Goal: Task Accomplishment & Management: Manage account settings

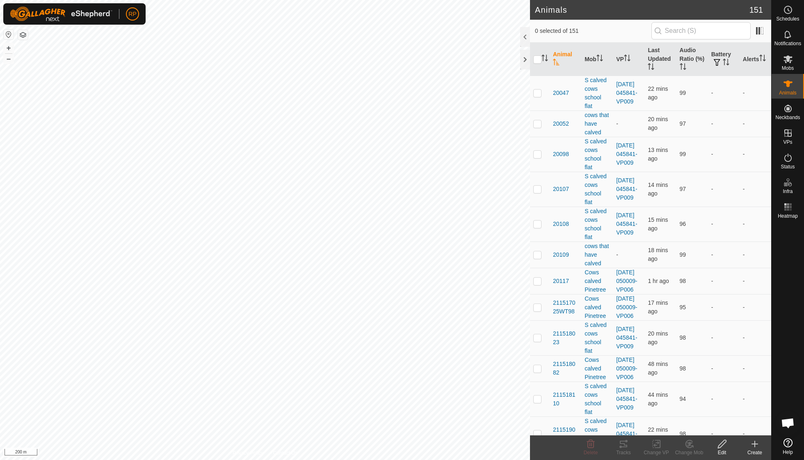
scroll to position [71, 0]
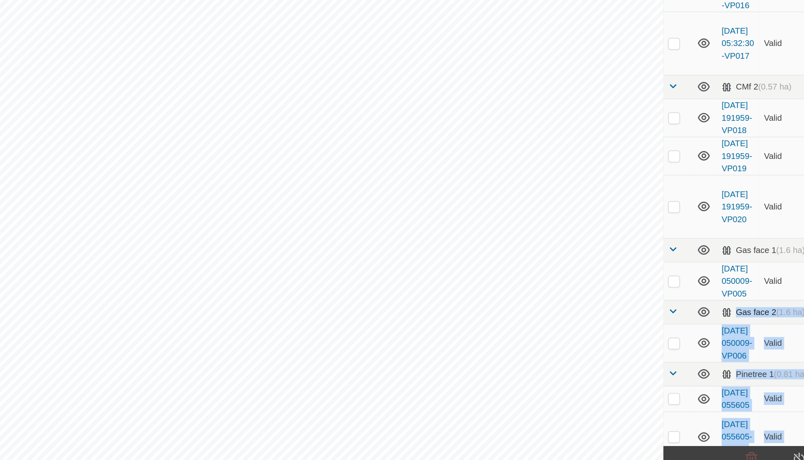
click at [455, 250] on div "In Rotation 23 1 selected of 23 VP Validity Status Mob Head Paddock Grazing Are…" at bounding box center [385, 230] width 771 height 460
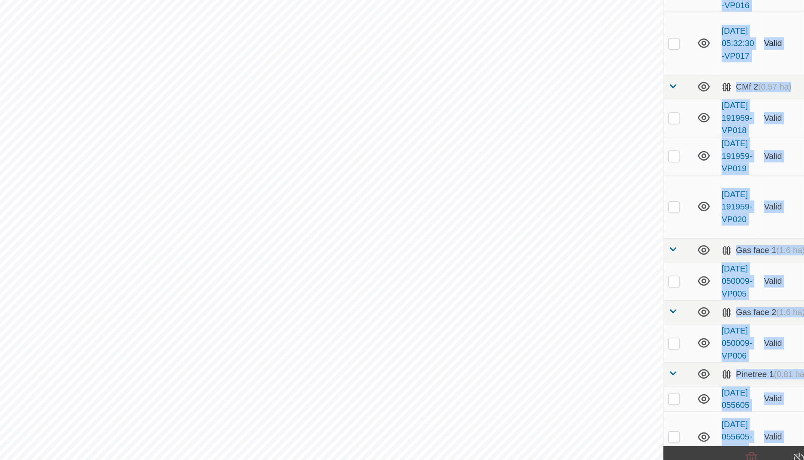
click at [433, 39] on div "In Rotation 23 1 selected of 23 VP Validity Status Mob Head Paddock Grazing Are…" at bounding box center [385, 230] width 771 height 460
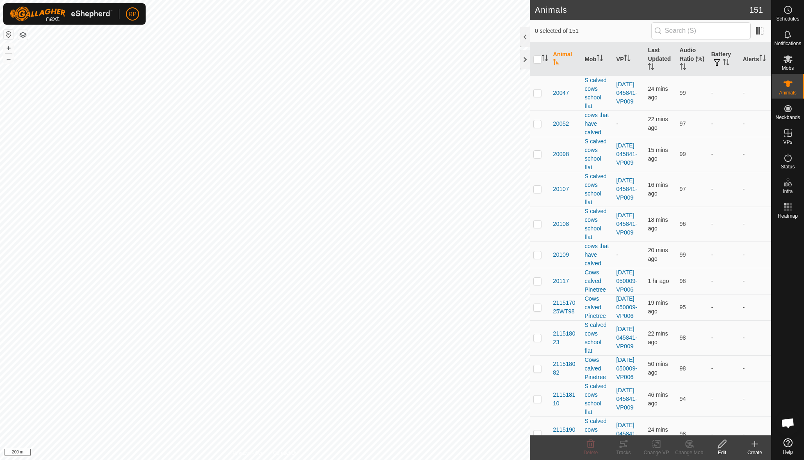
scroll to position [71, 0]
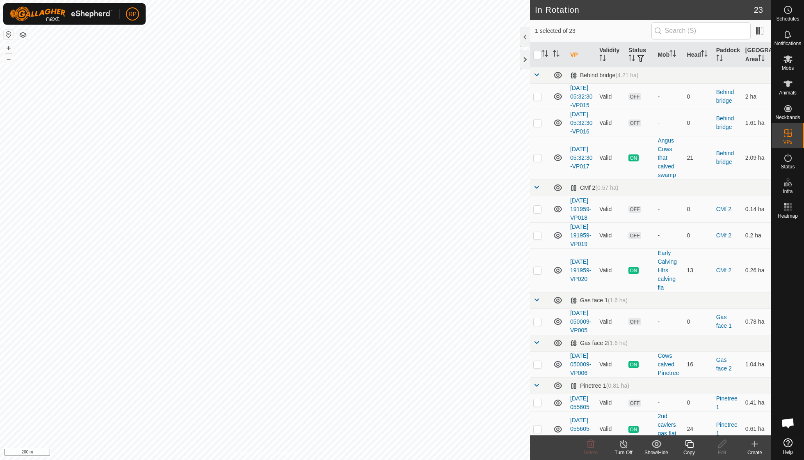
click at [693, 446] on icon at bounding box center [689, 444] width 10 height 10
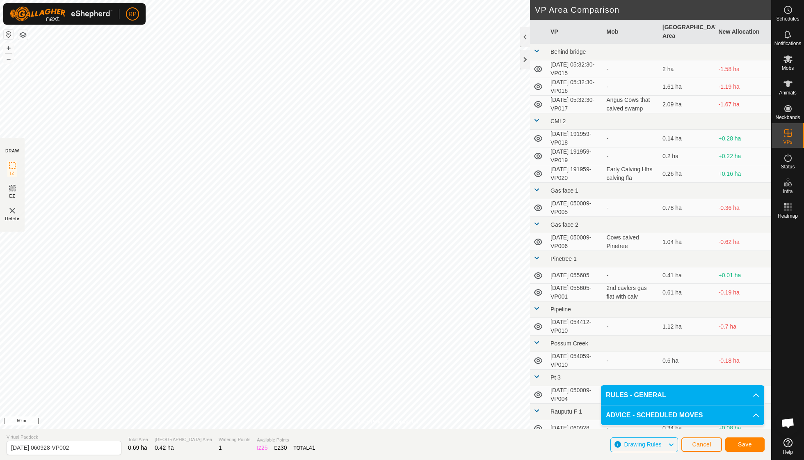
click at [742, 446] on span "Save" at bounding box center [745, 444] width 14 height 7
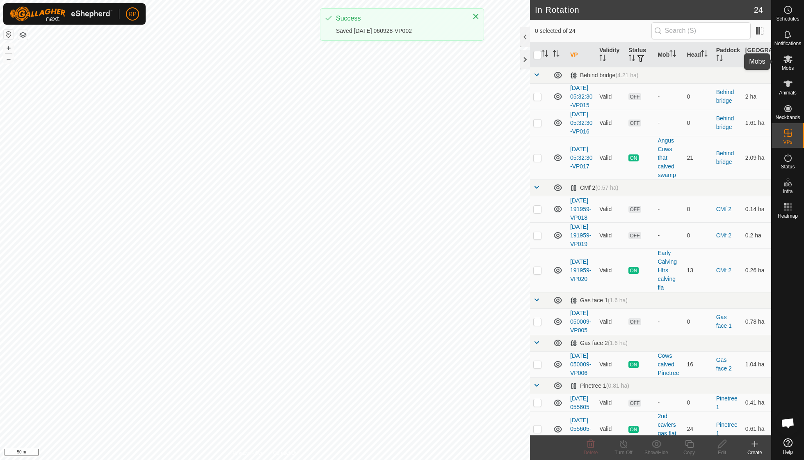
click at [787, 56] on icon at bounding box center [788, 59] width 9 height 8
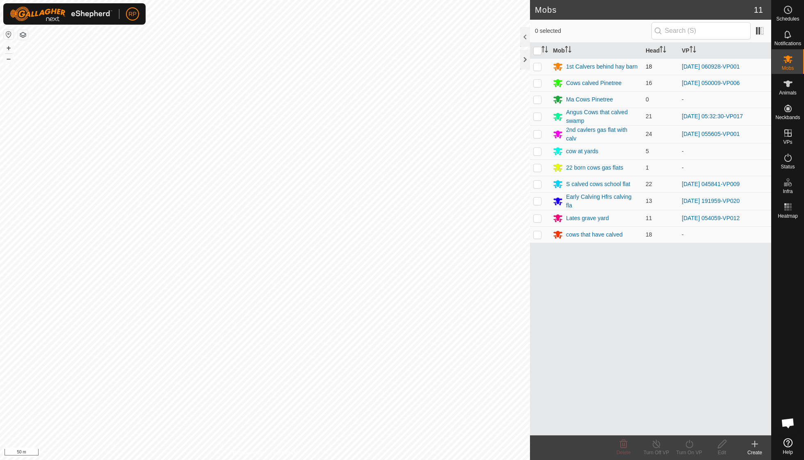
click at [538, 66] on p-checkbox at bounding box center [537, 66] width 8 height 7
checkbox input "true"
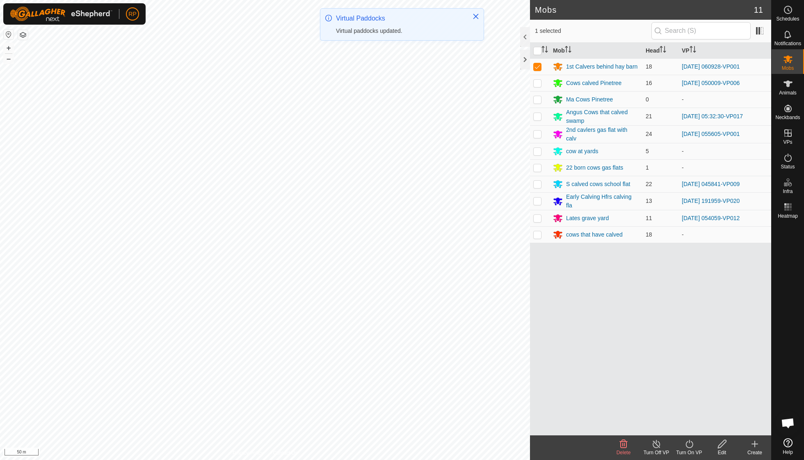
click at [689, 445] on icon at bounding box center [689, 444] width 10 height 10
click at [691, 428] on link "Now" at bounding box center [713, 425] width 81 height 16
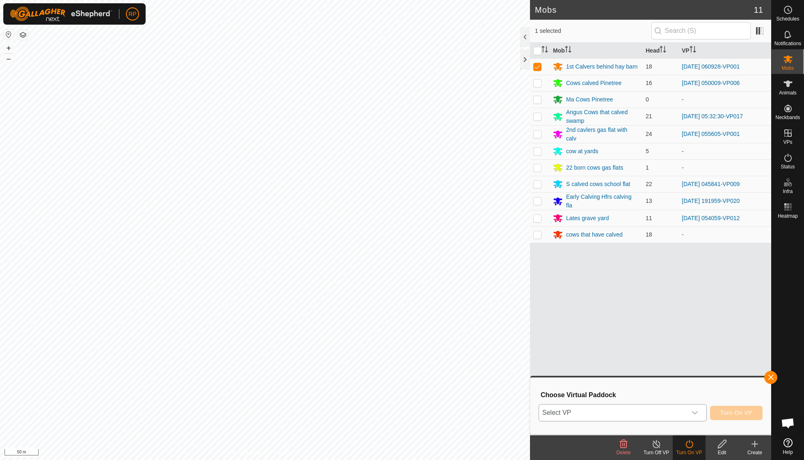
click at [695, 411] on icon "dropdown trigger" at bounding box center [695, 412] width 7 height 7
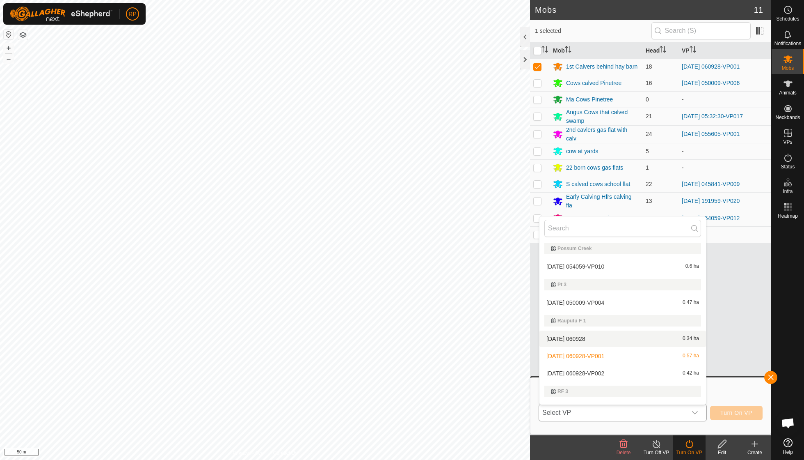
scroll to position [307, 0]
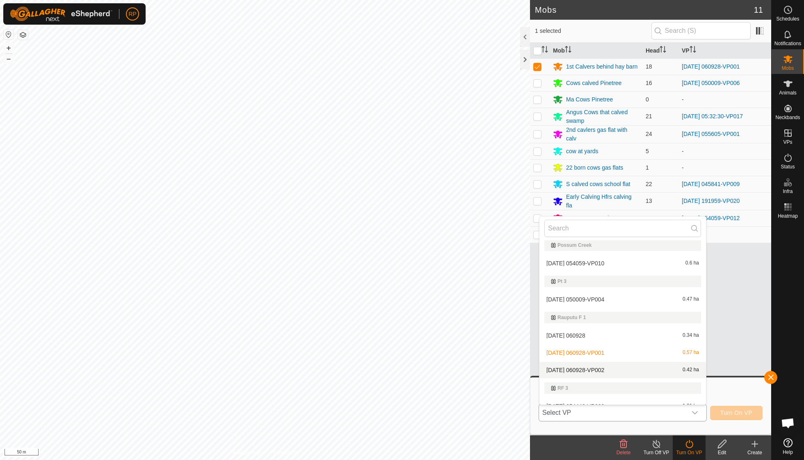
click at [611, 364] on li "2025-10-01 060928-VP002 0.42 ha" at bounding box center [623, 370] width 167 height 16
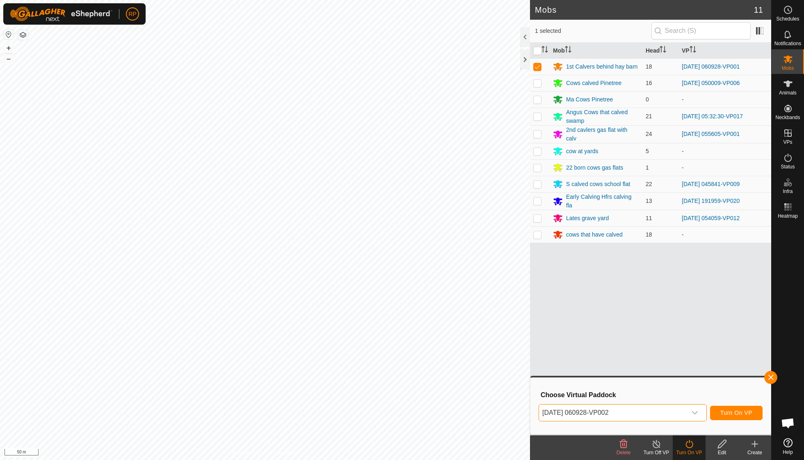
click at [738, 409] on span "Turn On VP" at bounding box center [737, 412] width 32 height 7
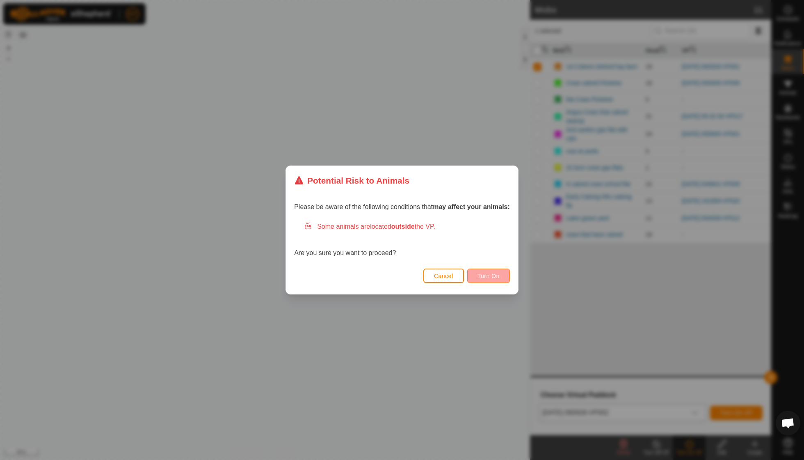
click at [495, 276] on span "Turn On" at bounding box center [489, 275] width 22 height 7
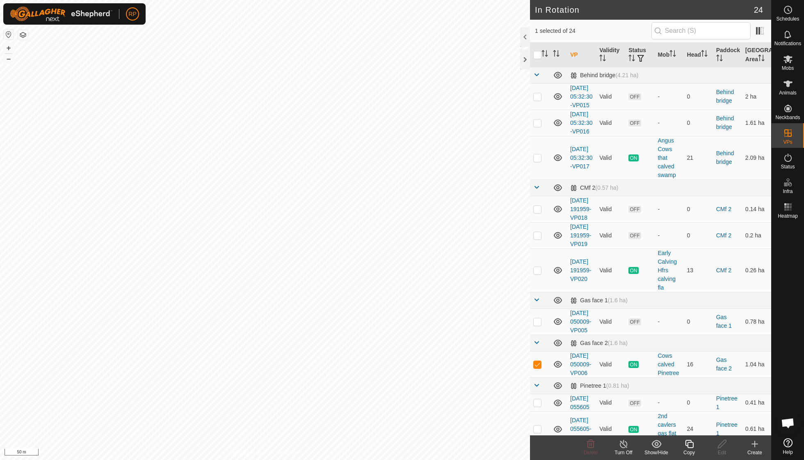
click at [691, 445] on icon at bounding box center [689, 444] width 10 height 10
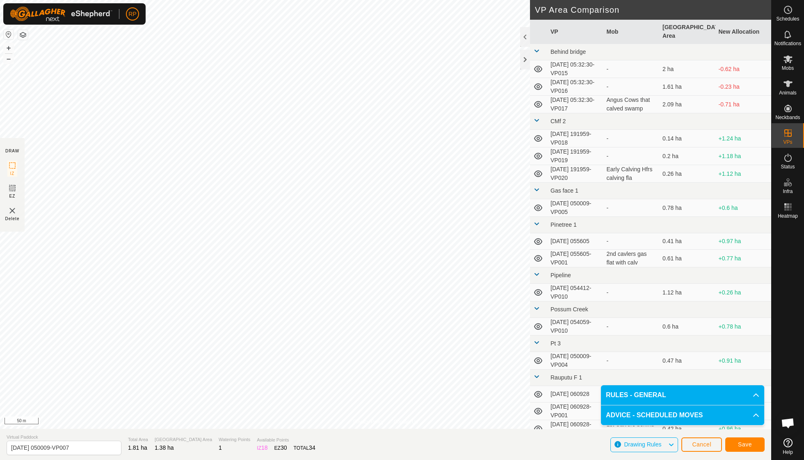
click at [742, 442] on span "Save" at bounding box center [745, 444] width 14 height 7
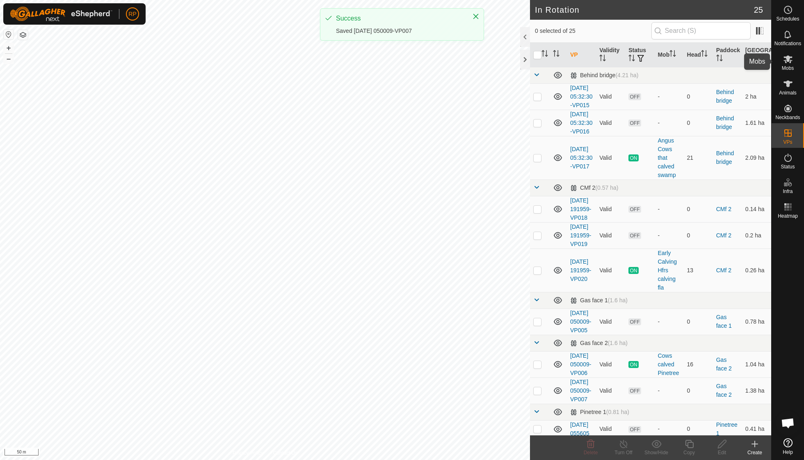
click at [784, 70] on span "Mobs" at bounding box center [788, 68] width 12 height 5
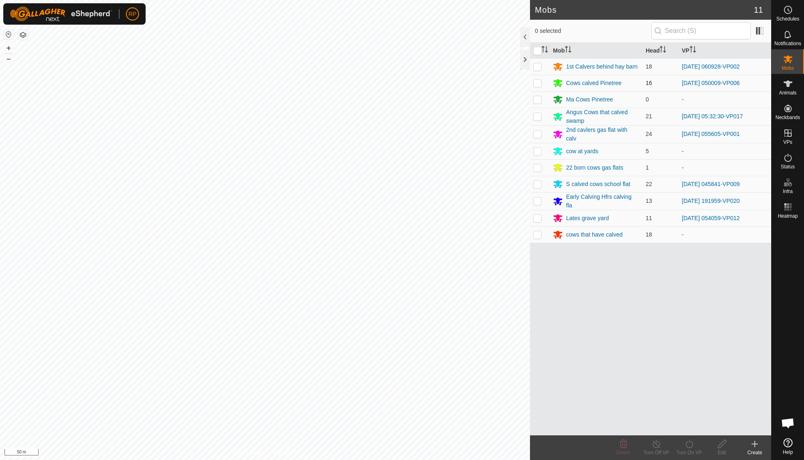
click at [538, 82] on p-checkbox at bounding box center [537, 83] width 8 height 7
checkbox input "true"
click at [687, 442] on icon at bounding box center [689, 444] width 7 height 8
click at [689, 427] on link "Now" at bounding box center [713, 425] width 81 height 16
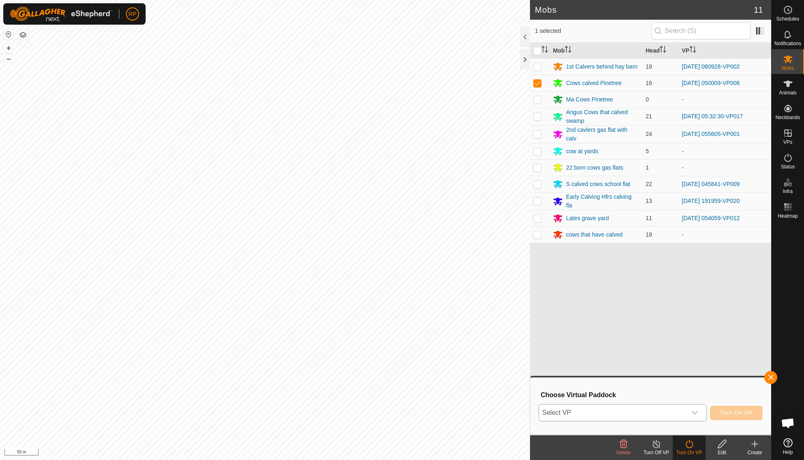
click at [696, 412] on icon "dropdown trigger" at bounding box center [695, 412] width 7 height 7
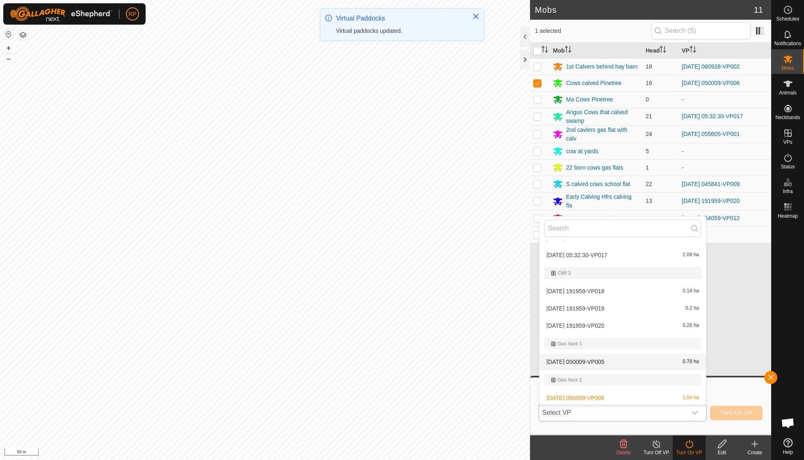
scroll to position [75, 0]
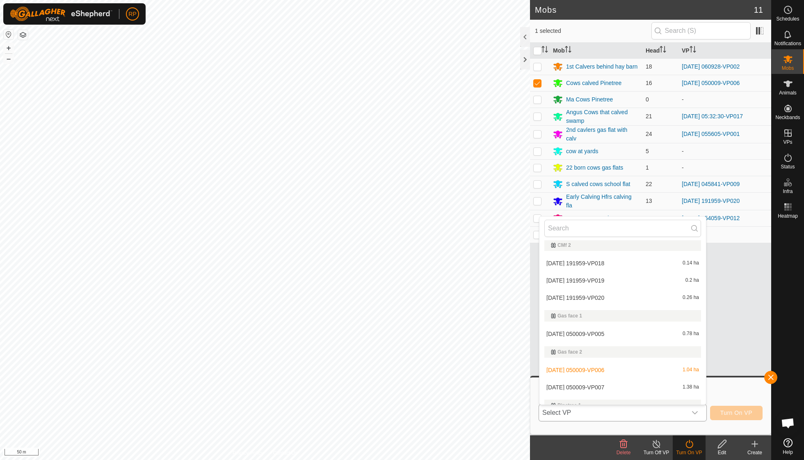
click at [607, 384] on li "2025-09-26 050009-VP007 1.38 ha" at bounding box center [623, 387] width 167 height 16
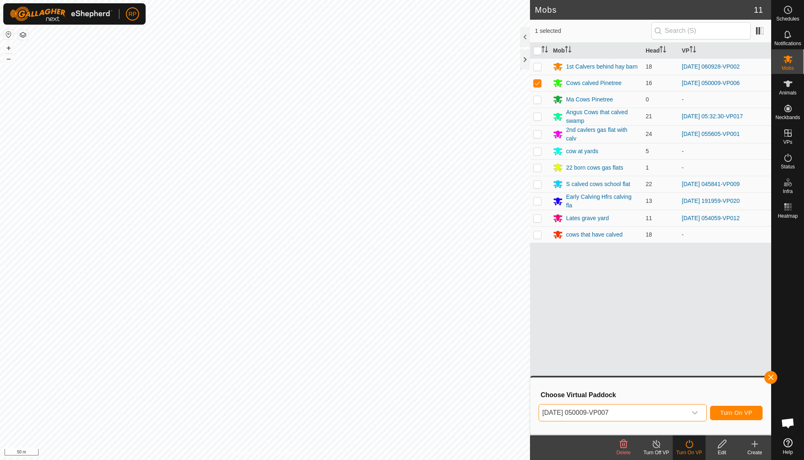
click at [736, 408] on button "Turn On VP" at bounding box center [736, 412] width 53 height 14
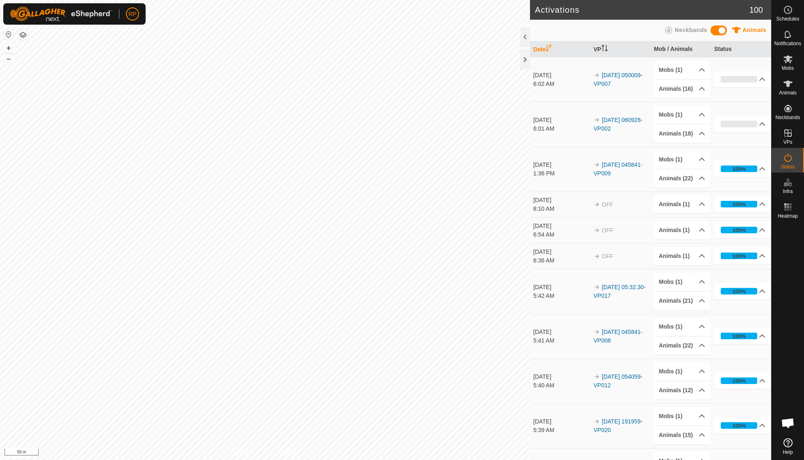
click at [787, 80] on icon at bounding box center [788, 84] width 10 height 10
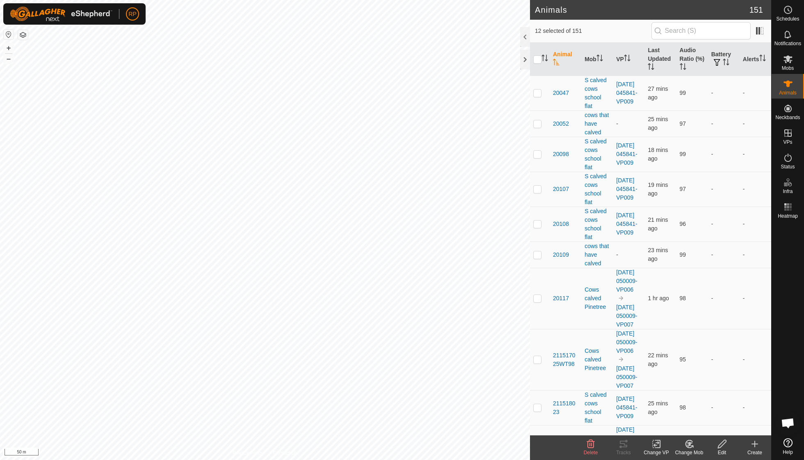
click at [687, 446] on icon at bounding box center [689, 443] width 7 height 7
click at [702, 410] on link "Choose Mob..." at bounding box center [713, 408] width 81 height 16
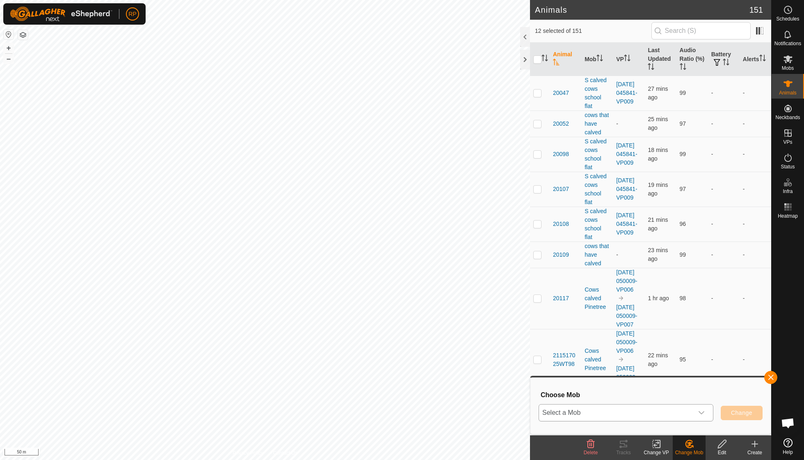
click at [705, 412] on icon "dropdown trigger" at bounding box center [701, 412] width 7 height 7
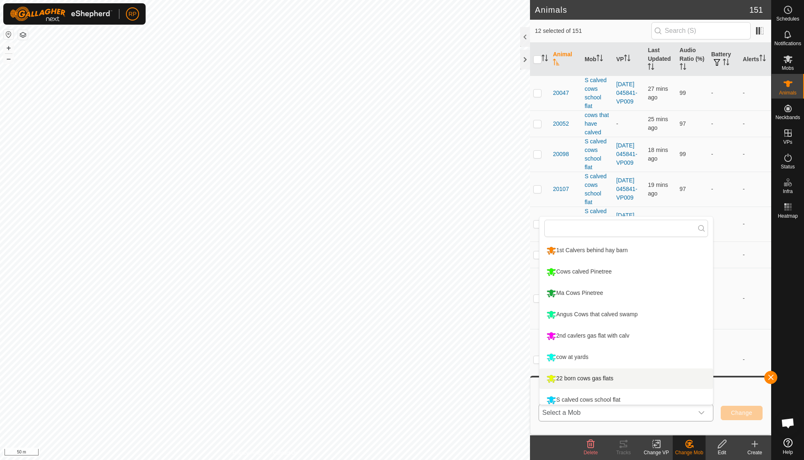
scroll to position [6, 0]
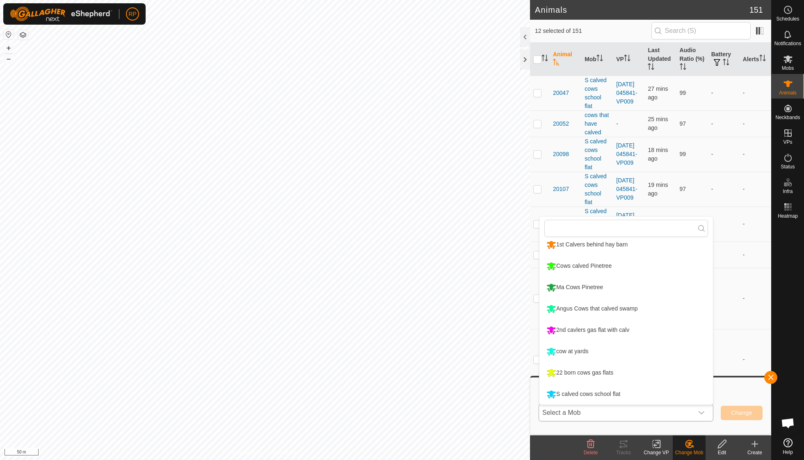
click at [591, 288] on li "Ma Cows Pinetree" at bounding box center [627, 287] width 174 height 21
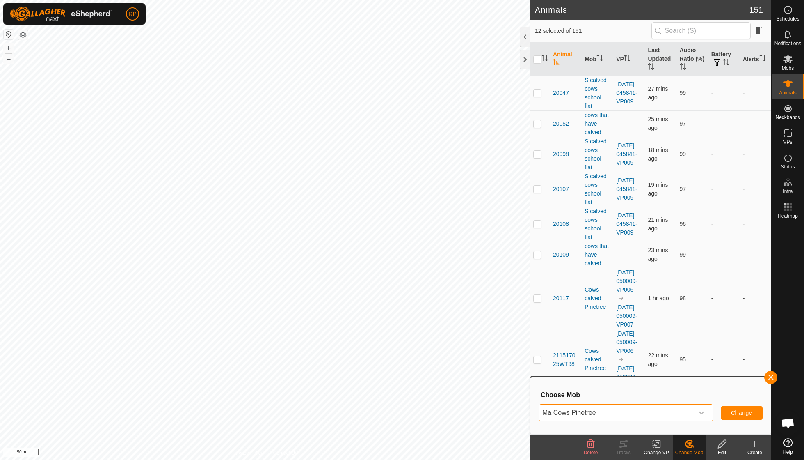
click at [741, 417] on button "Change" at bounding box center [742, 412] width 42 height 14
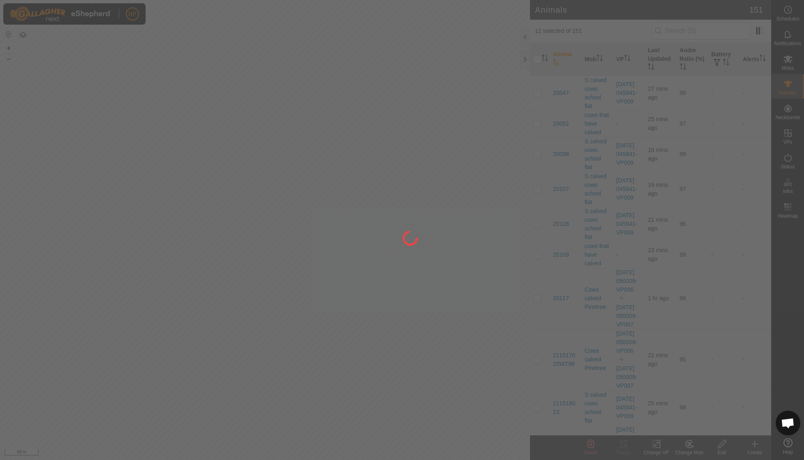
checkbox input "false"
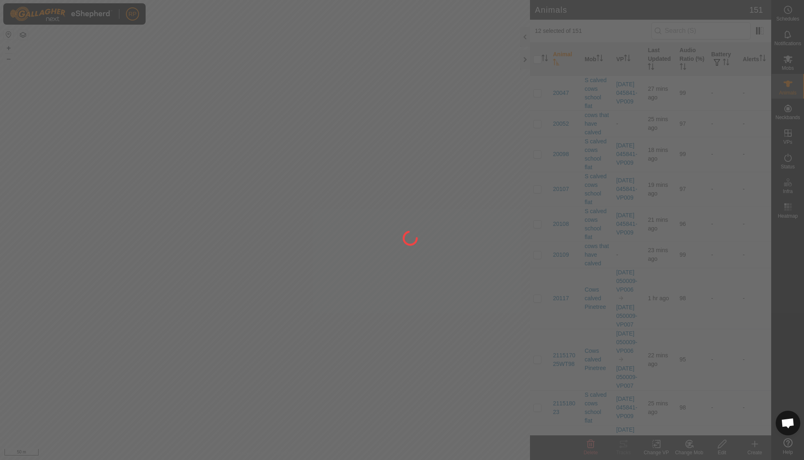
checkbox input "false"
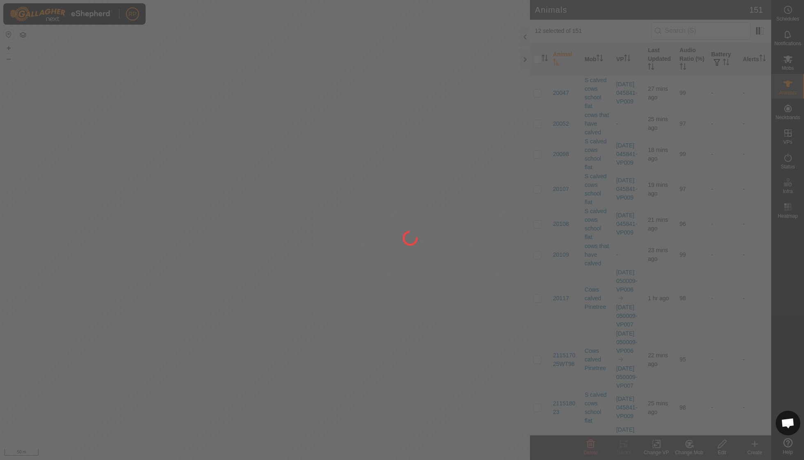
checkbox input "false"
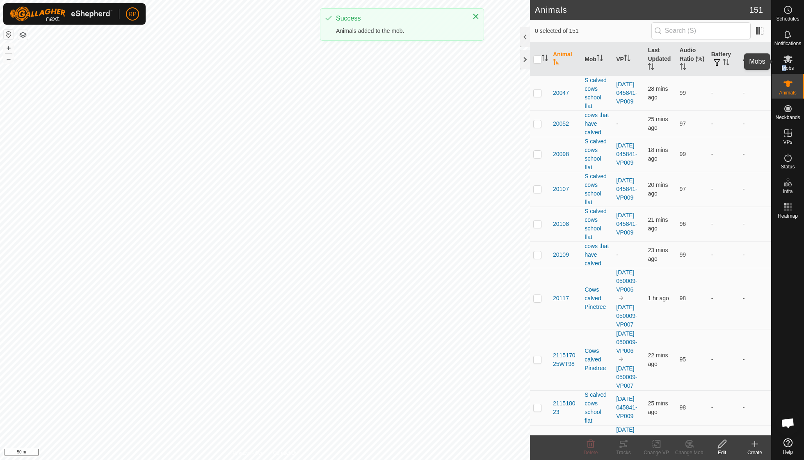
click at [787, 64] on div "Mobs" at bounding box center [788, 61] width 32 height 25
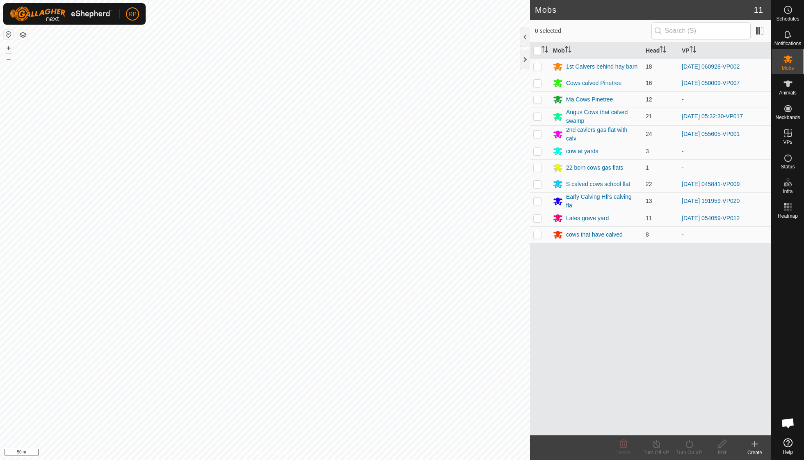
click at [538, 102] on p-checkbox at bounding box center [537, 99] width 8 height 7
checkbox input "true"
click at [723, 440] on icon at bounding box center [722, 444] width 10 height 10
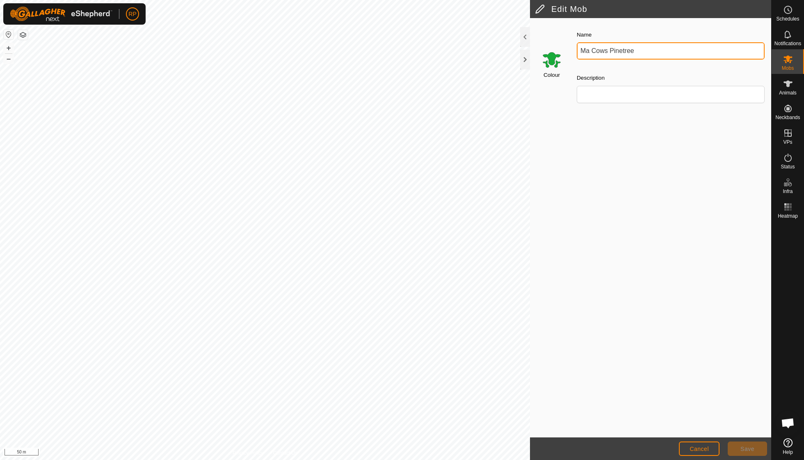
click at [634, 51] on input "Ma Cows Pinetree" at bounding box center [671, 50] width 188 height 17
type input "M"
type input "Later hfrs with calves possum"
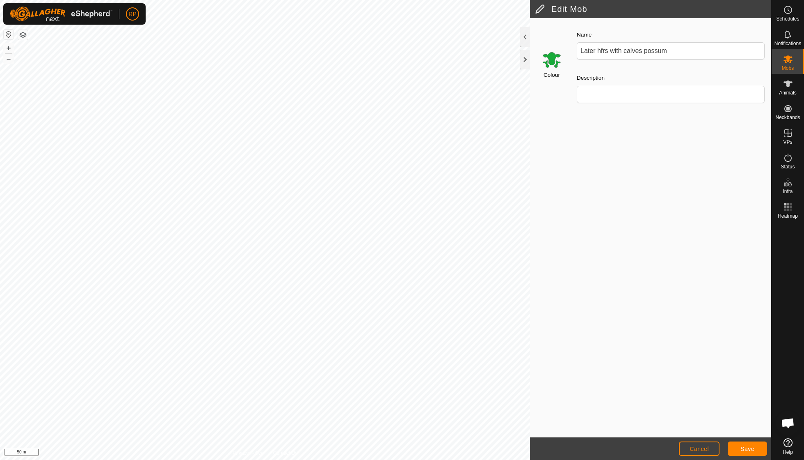
click at [743, 444] on button "Save" at bounding box center [747, 448] width 39 height 14
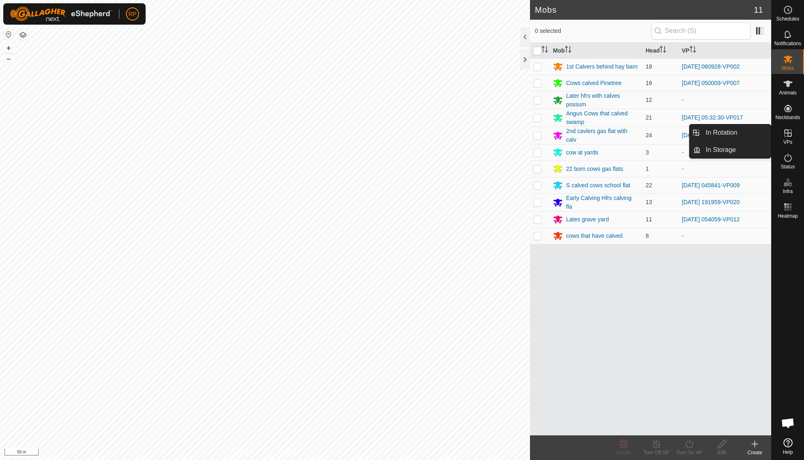
click at [785, 136] on icon at bounding box center [788, 132] width 7 height 7
click at [736, 135] on link "In Rotation" at bounding box center [736, 132] width 70 height 16
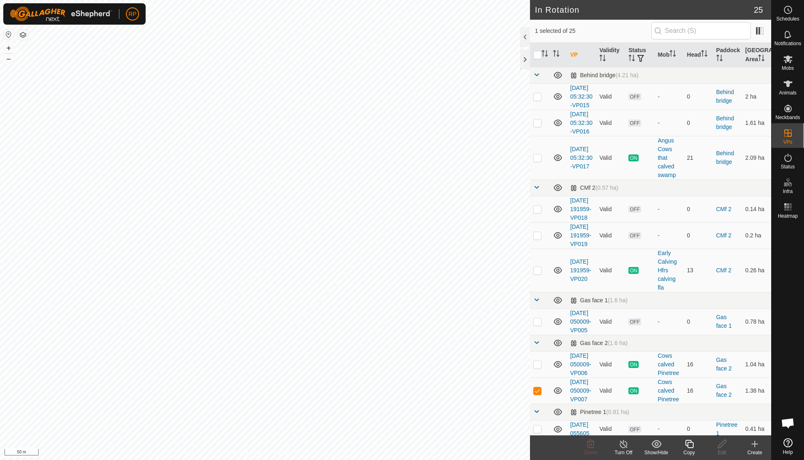
click at [757, 445] on icon at bounding box center [755, 444] width 10 height 10
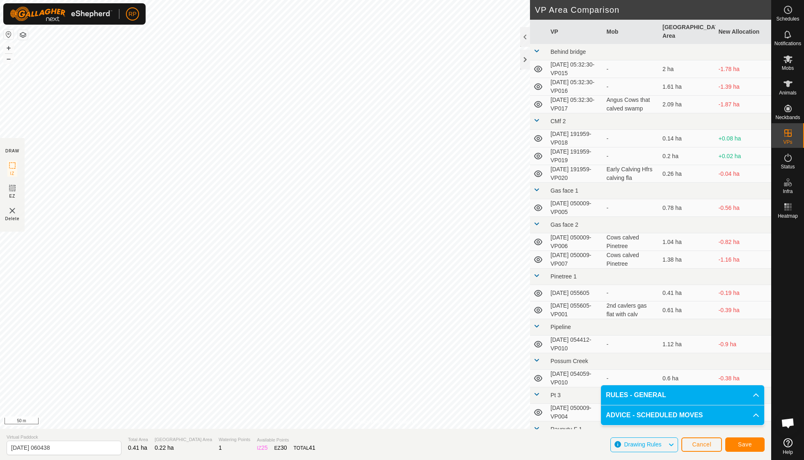
click at [743, 445] on span "Save" at bounding box center [745, 444] width 14 height 7
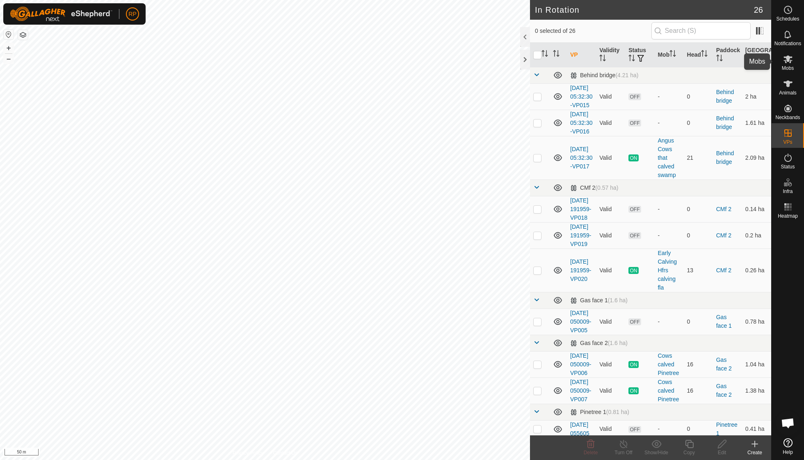
click at [785, 67] on span "Mobs" at bounding box center [788, 68] width 12 height 5
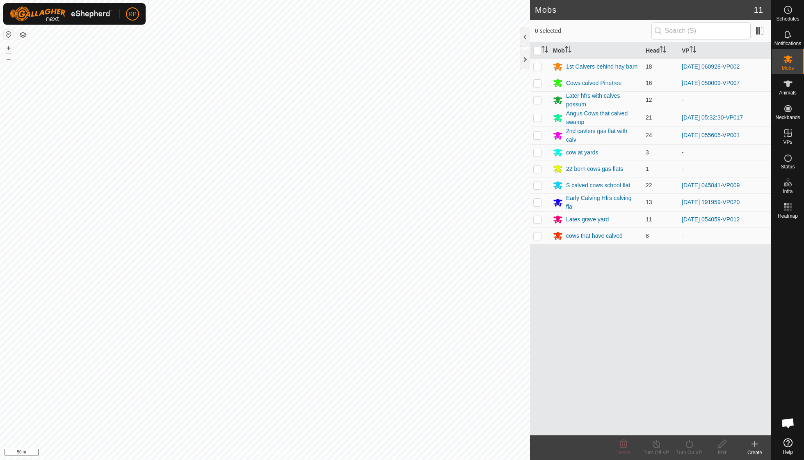
click at [537, 101] on p-checkbox at bounding box center [537, 99] width 8 height 7
checkbox input "true"
click at [688, 445] on icon at bounding box center [689, 444] width 10 height 10
click at [689, 424] on link "Now" at bounding box center [713, 425] width 81 height 16
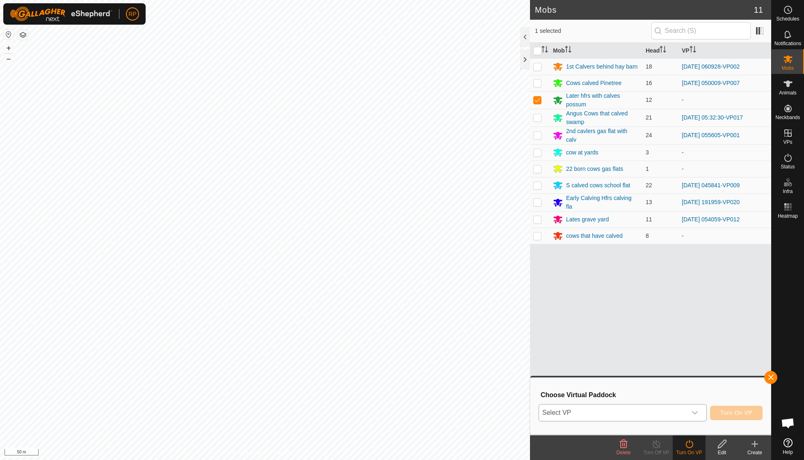
click at [695, 414] on icon "dropdown trigger" at bounding box center [695, 412] width 7 height 7
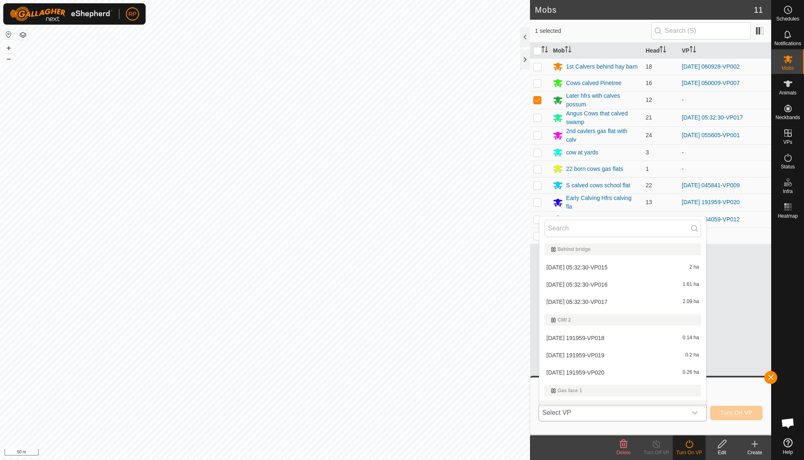
scroll to position [10, 0]
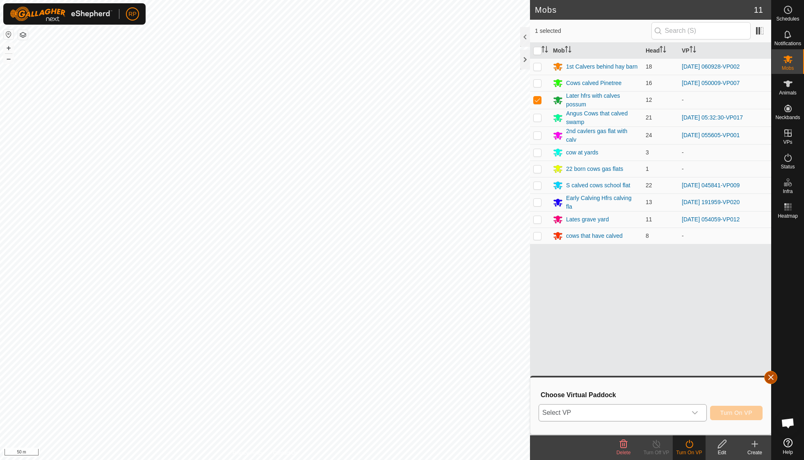
click at [775, 378] on button "button" at bounding box center [771, 377] width 13 height 13
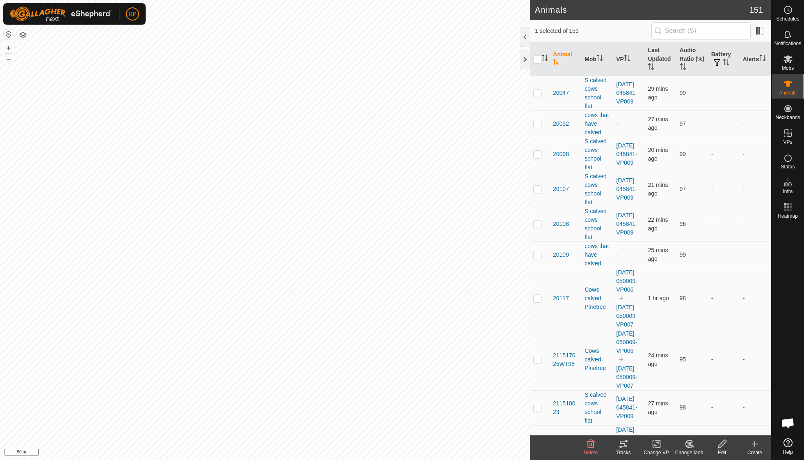
click at [693, 449] on div "Change Mob" at bounding box center [689, 452] width 33 height 7
click at [700, 414] on link "Choose Mob..." at bounding box center [713, 408] width 81 height 16
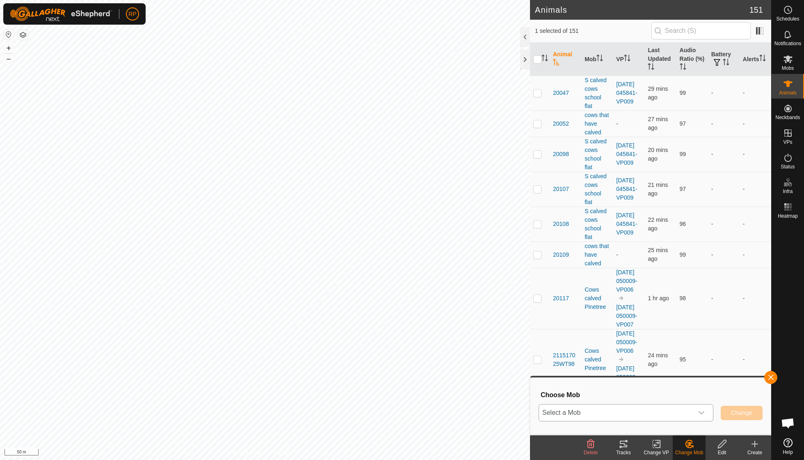
click at [703, 413] on icon "dropdown trigger" at bounding box center [701, 412] width 7 height 7
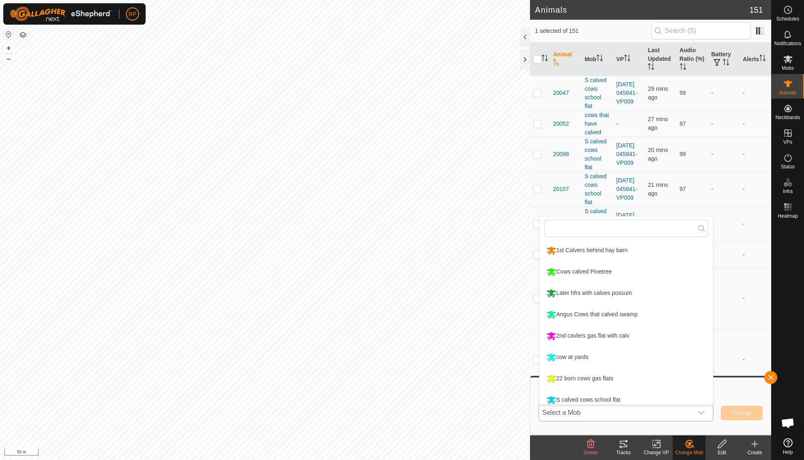
scroll to position [6, 0]
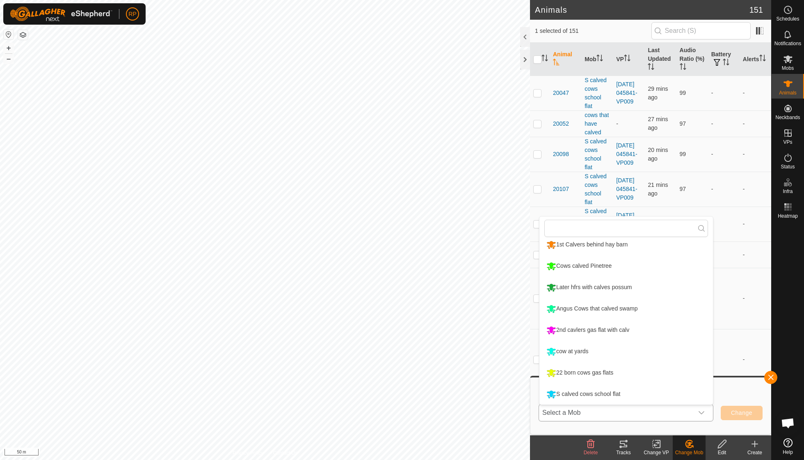
click at [613, 286] on li "Later hfrs with calves possum" at bounding box center [627, 287] width 174 height 21
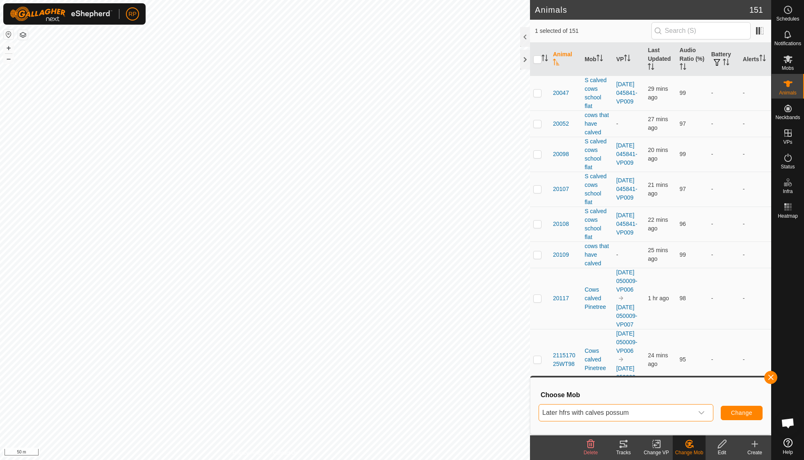
click at [735, 414] on span "Change" at bounding box center [741, 412] width 21 height 7
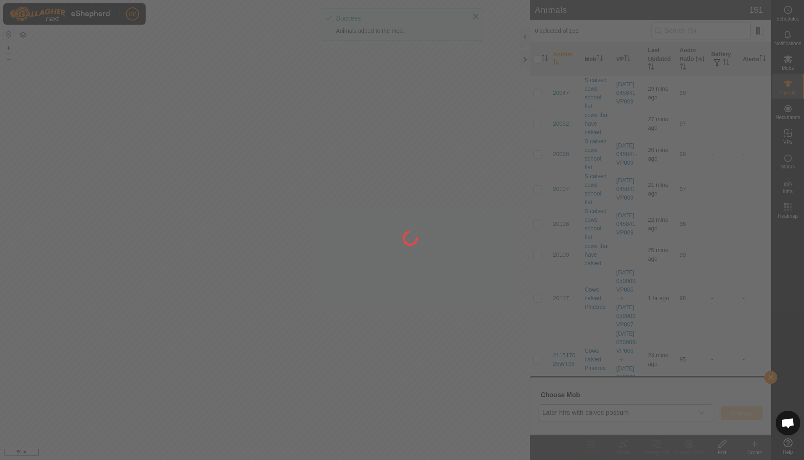
checkbox input "false"
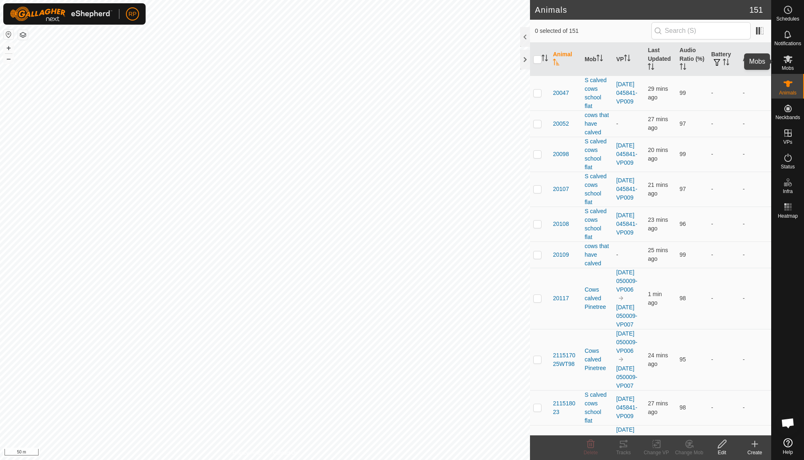
click at [788, 64] on es-mob-svg-icon at bounding box center [788, 59] width 15 height 13
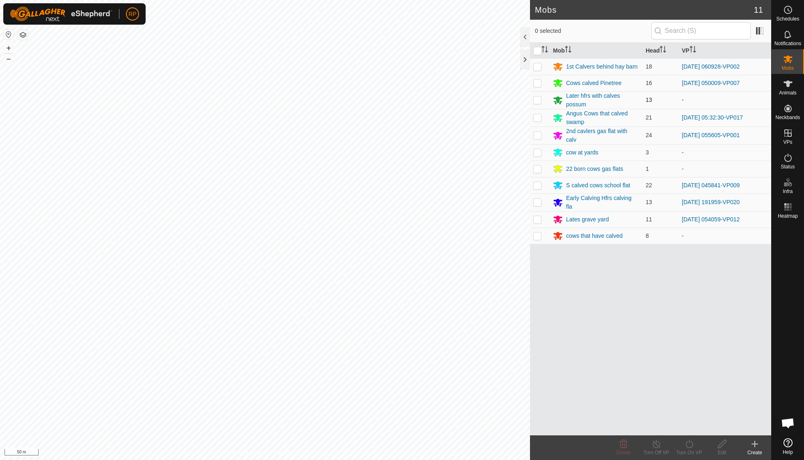
click at [539, 98] on p-checkbox at bounding box center [537, 99] width 8 height 7
checkbox input "true"
click at [691, 443] on icon at bounding box center [689, 444] width 10 height 10
click at [693, 426] on link "Now" at bounding box center [713, 425] width 81 height 16
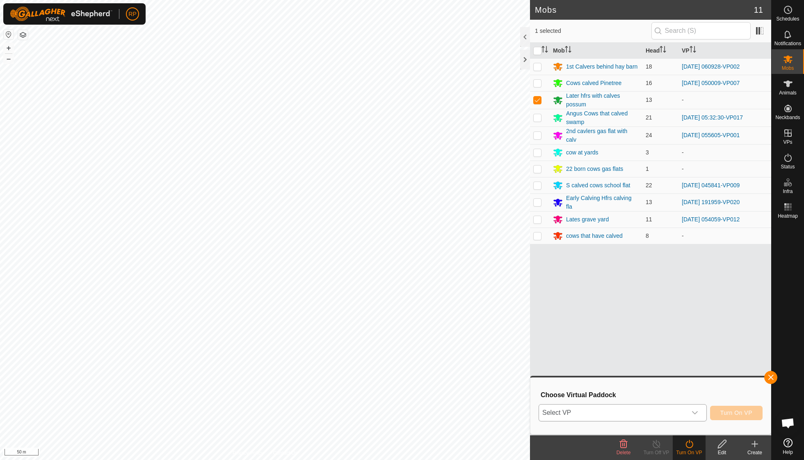
click at [696, 412] on icon "dropdown trigger" at bounding box center [695, 412] width 6 height 3
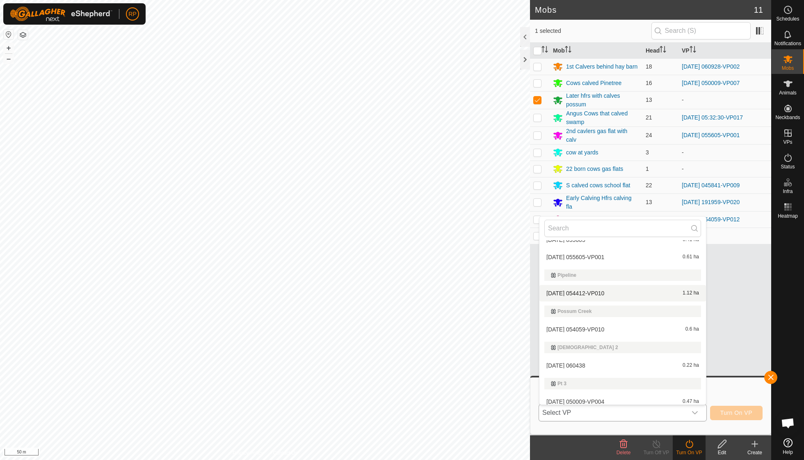
scroll to position [268, 0]
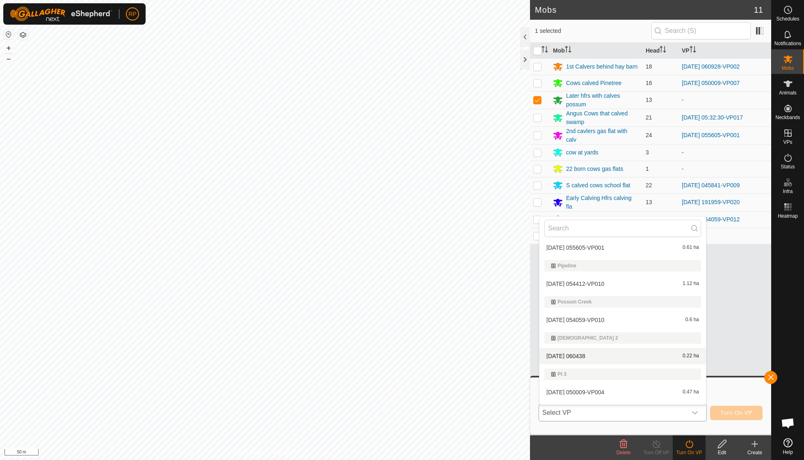
click at [597, 350] on li "2025-10-03 060438 0.22 ha" at bounding box center [623, 356] width 167 height 16
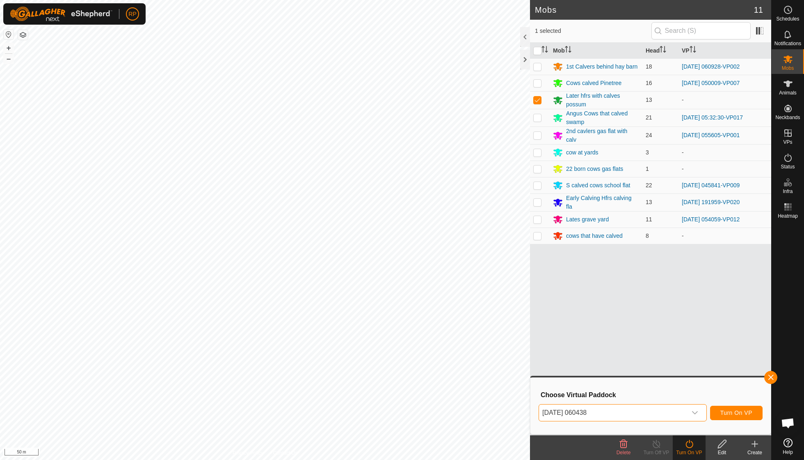
click at [734, 414] on span "Turn On VP" at bounding box center [737, 412] width 32 height 7
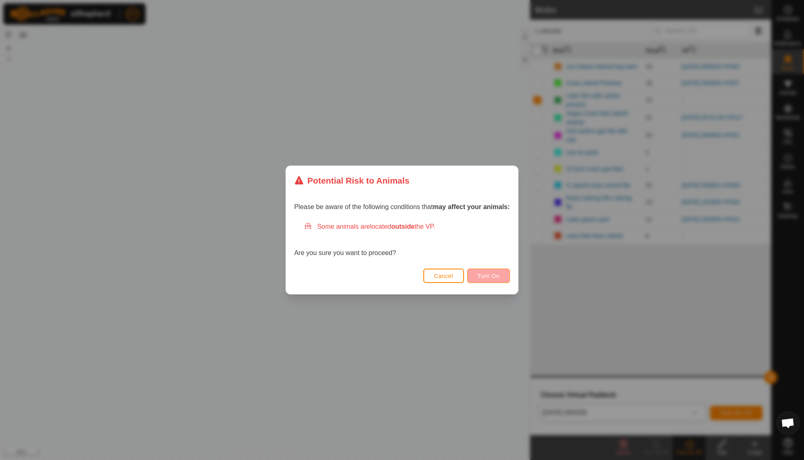
click at [495, 277] on span "Turn On" at bounding box center [489, 275] width 22 height 7
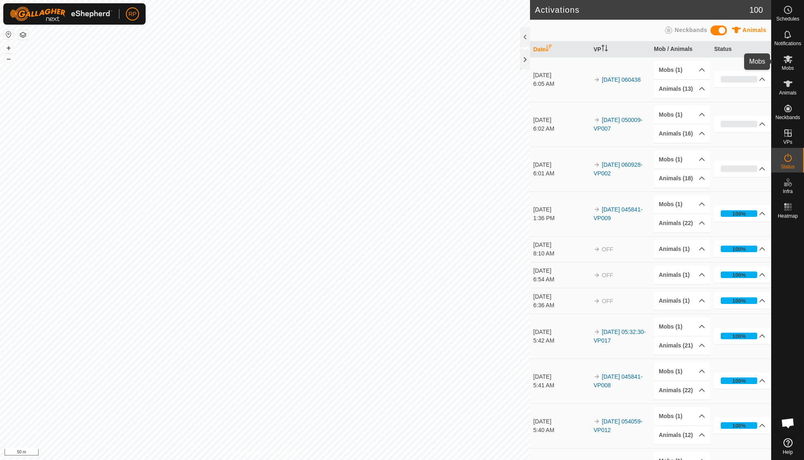
click at [790, 63] on icon at bounding box center [788, 59] width 10 height 10
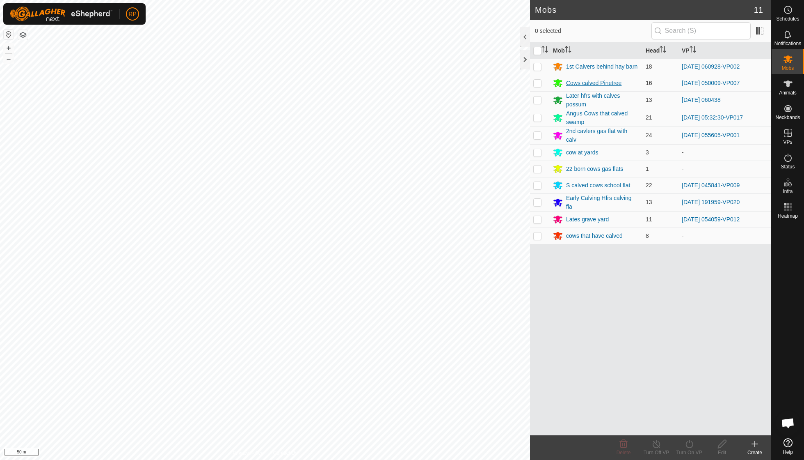
click at [607, 84] on div "Cows calved Pinetree" at bounding box center [593, 83] width 55 height 9
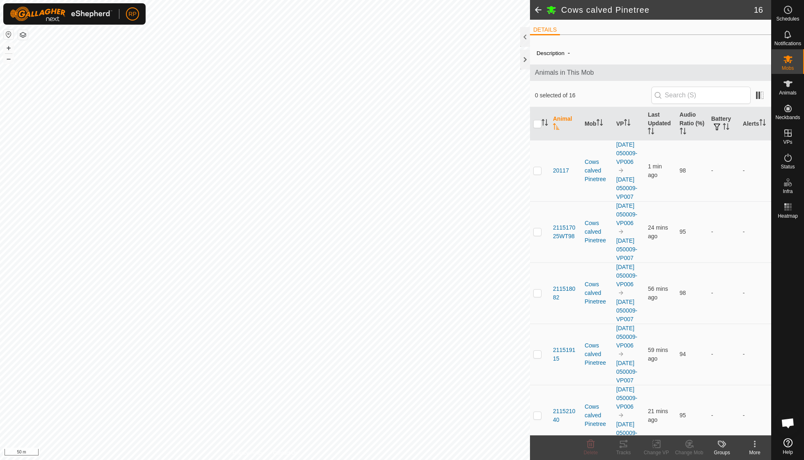
click at [755, 446] on icon at bounding box center [755, 446] width 2 height 2
click at [738, 423] on link "Edit Mob Detail" at bounding box center [730, 425] width 81 height 16
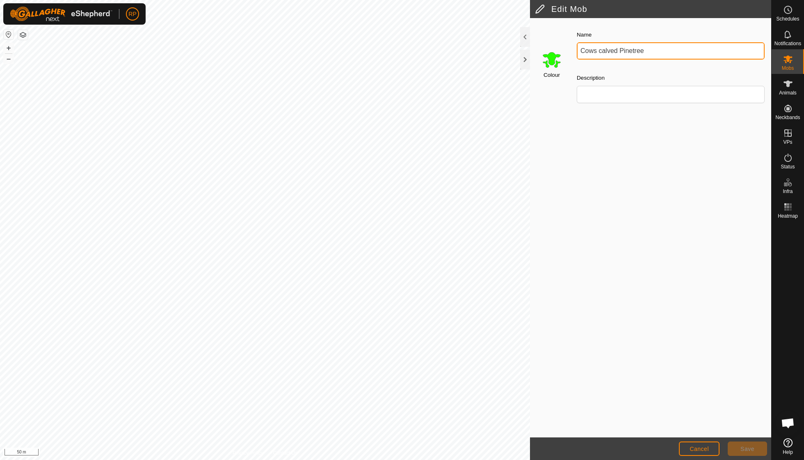
click at [648, 51] on input "Cows calved Pinetree" at bounding box center [671, 50] width 188 height 17
type input "Cows calved Gas face"
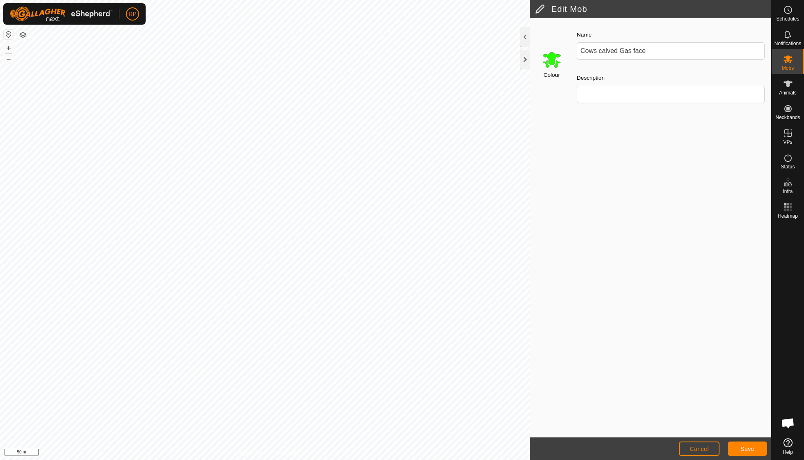
click at [751, 450] on span "Save" at bounding box center [748, 448] width 14 height 7
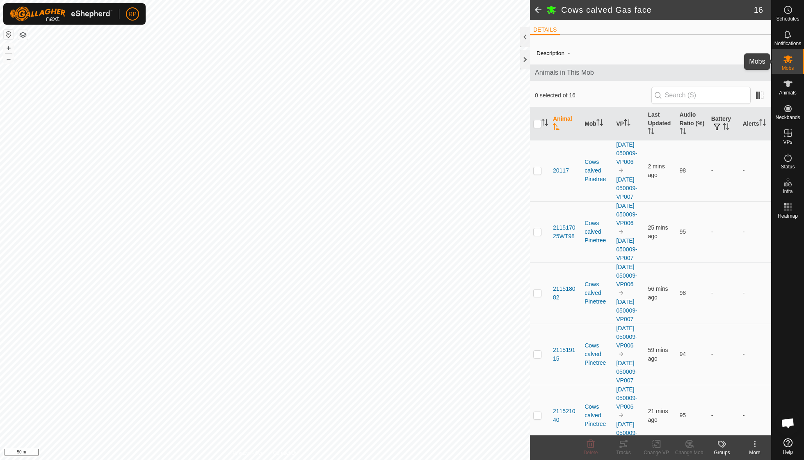
click at [788, 58] on icon at bounding box center [788, 59] width 9 height 8
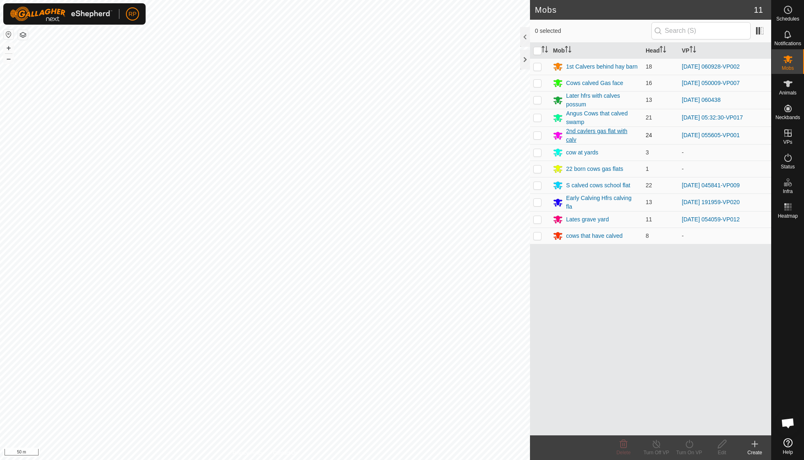
click at [606, 128] on div "2nd cavlers gas flat with calv" at bounding box center [602, 135] width 73 height 17
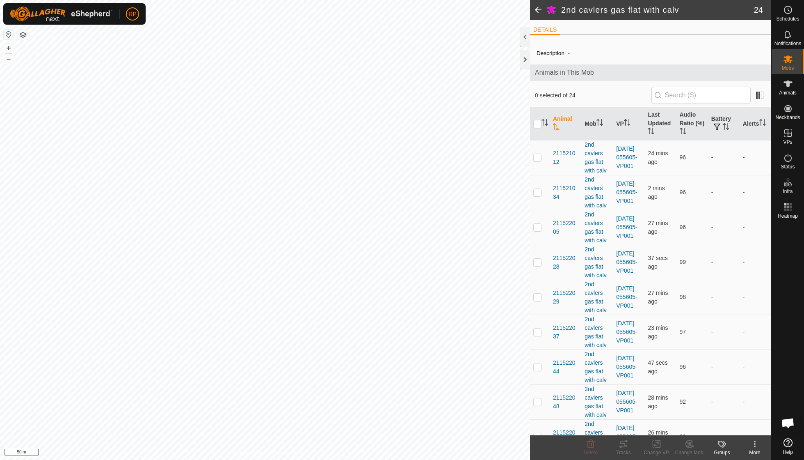
click at [755, 445] on icon at bounding box center [755, 446] width 2 height 2
click at [731, 422] on span "Edit Mob Detail" at bounding box center [727, 425] width 45 height 10
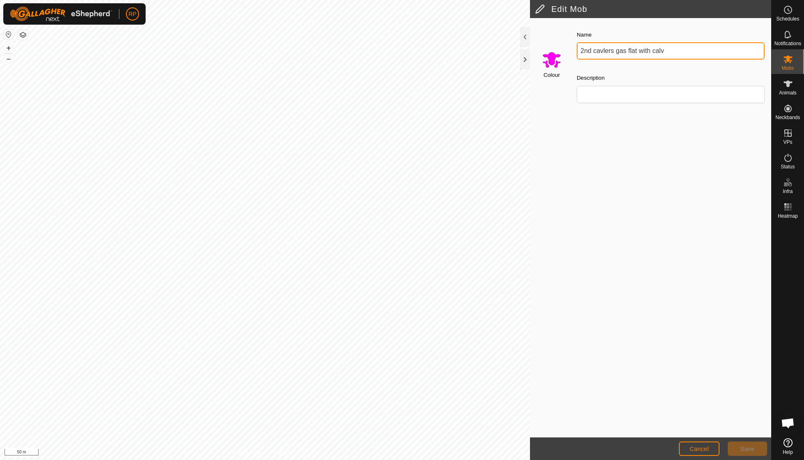
click at [668, 48] on input "2nd cavlers gas flat with calv" at bounding box center [671, 50] width 188 height 17
type input "2nd cavlers pine tre with calv"
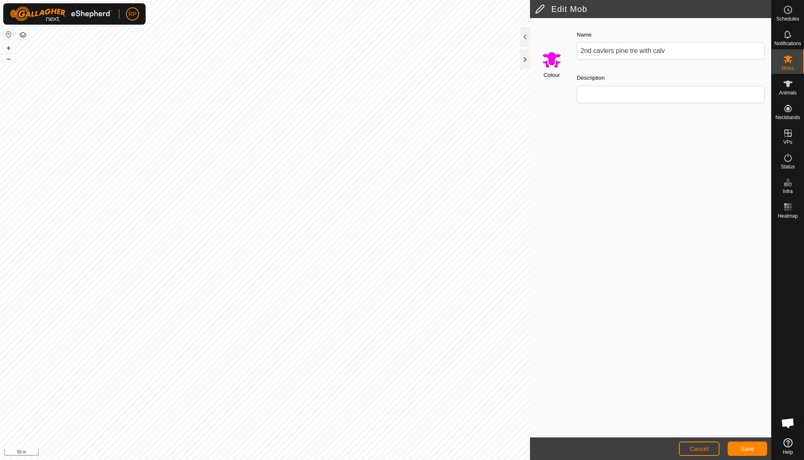
click at [749, 450] on span "Save" at bounding box center [748, 448] width 14 height 7
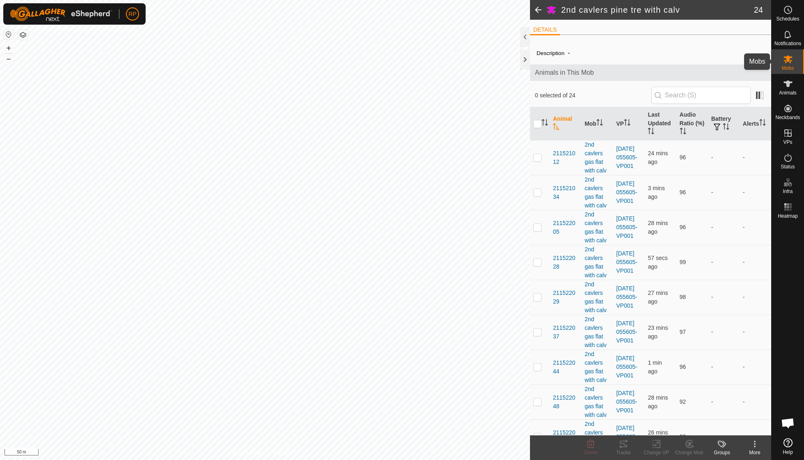
click at [788, 62] on icon at bounding box center [788, 59] width 10 height 10
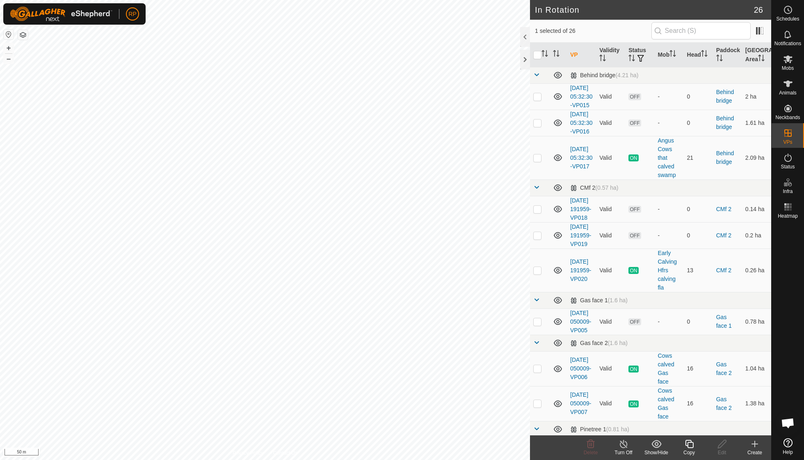
click at [690, 445] on icon at bounding box center [689, 444] width 10 height 10
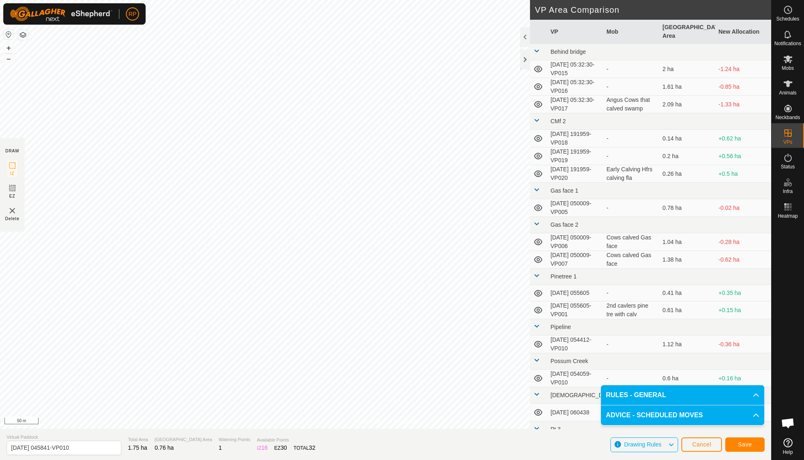
click at [744, 445] on span "Save" at bounding box center [745, 444] width 14 height 7
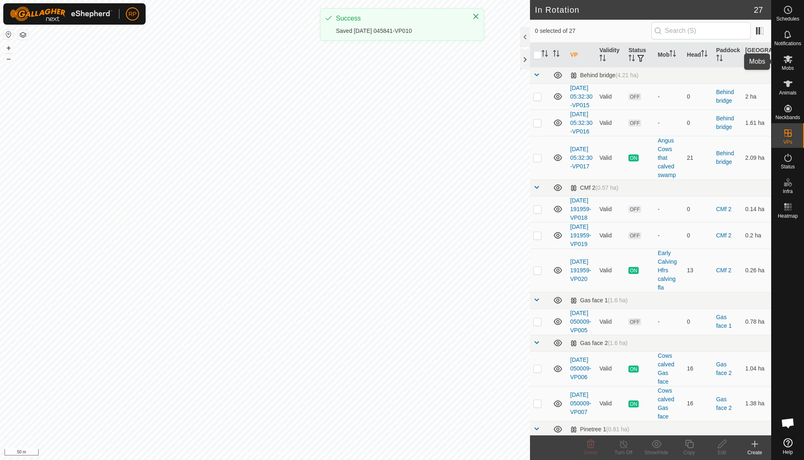
click at [792, 66] on span "Mobs" at bounding box center [788, 68] width 12 height 5
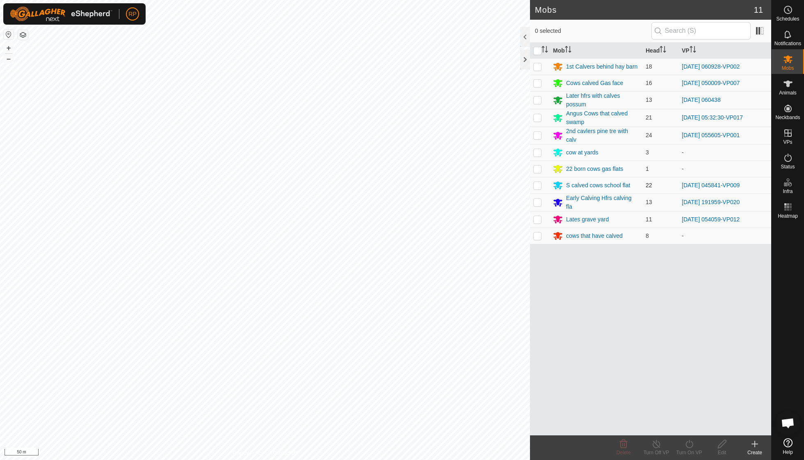
click at [538, 183] on p-checkbox at bounding box center [537, 185] width 8 height 7
checkbox input "true"
click at [689, 445] on icon at bounding box center [689, 444] width 10 height 10
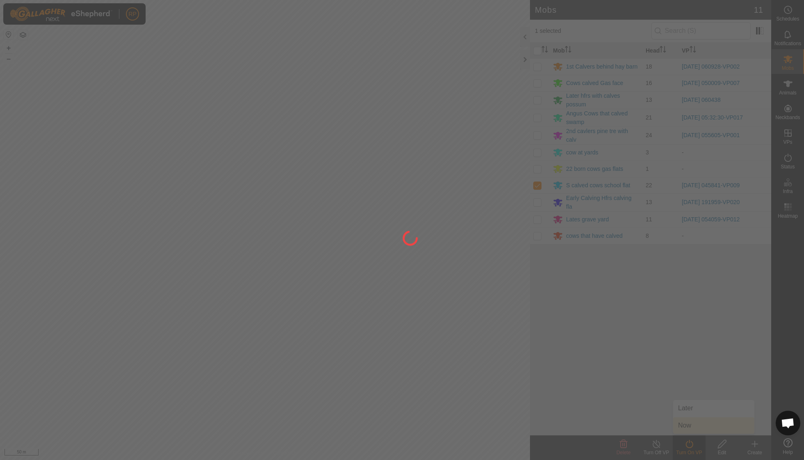
click at [692, 428] on div at bounding box center [402, 230] width 804 height 460
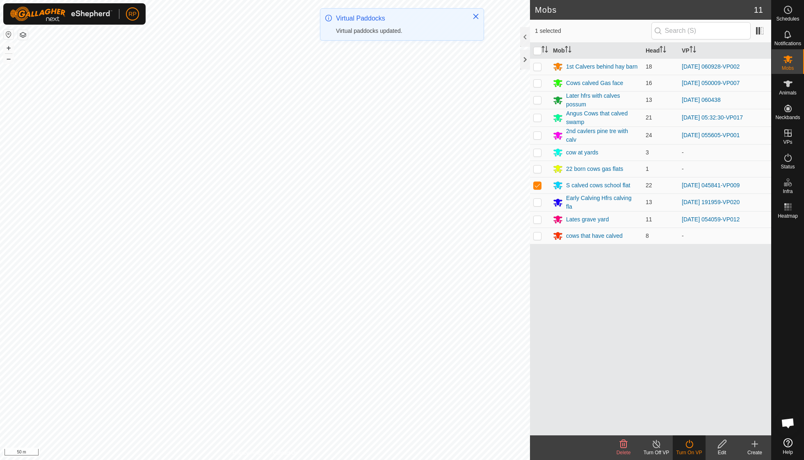
click at [692, 450] on div "Turn On VP" at bounding box center [689, 452] width 33 height 7
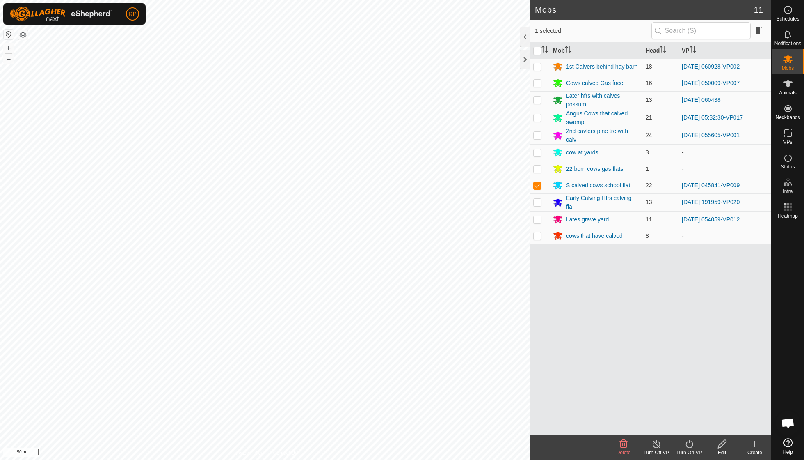
click at [690, 449] on div "Turn On VP" at bounding box center [689, 452] width 33 height 7
click at [689, 426] on link "Now" at bounding box center [713, 425] width 81 height 16
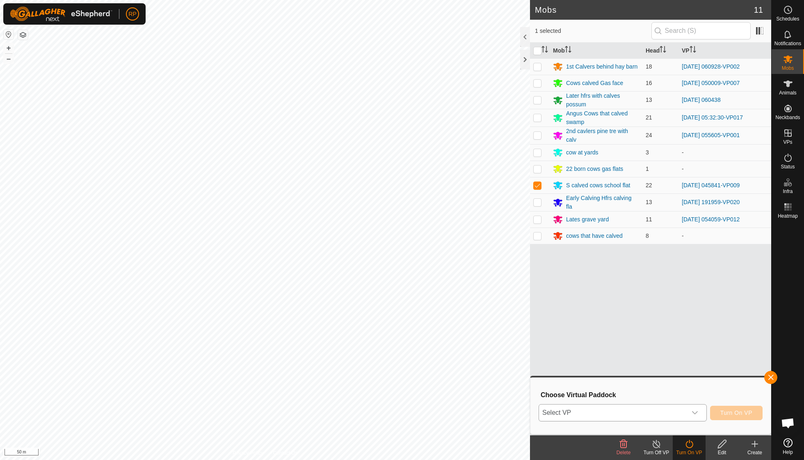
click at [697, 413] on icon "dropdown trigger" at bounding box center [695, 412] width 7 height 7
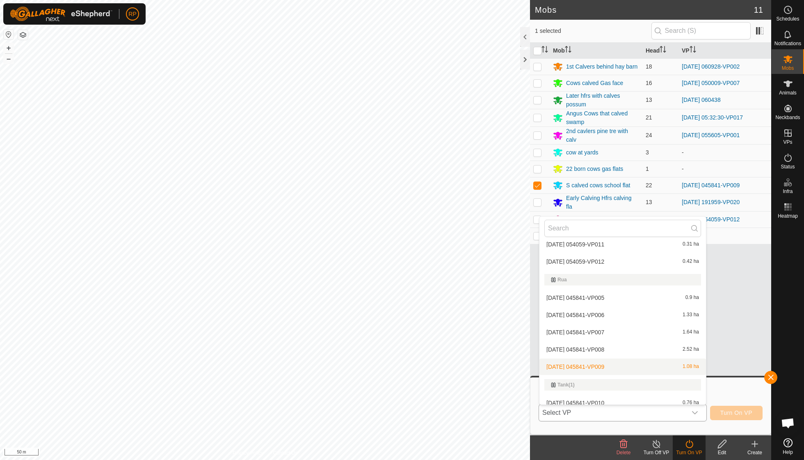
scroll to position [557, 0]
click at [607, 395] on li "2025-09-26 045841-VP010 0.76 ha" at bounding box center [623, 403] width 167 height 16
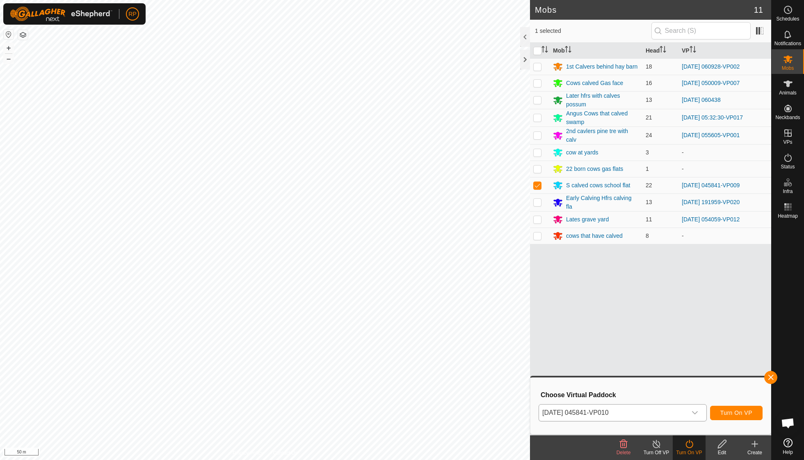
click at [726, 414] on span "Turn On VP" at bounding box center [737, 412] width 32 height 7
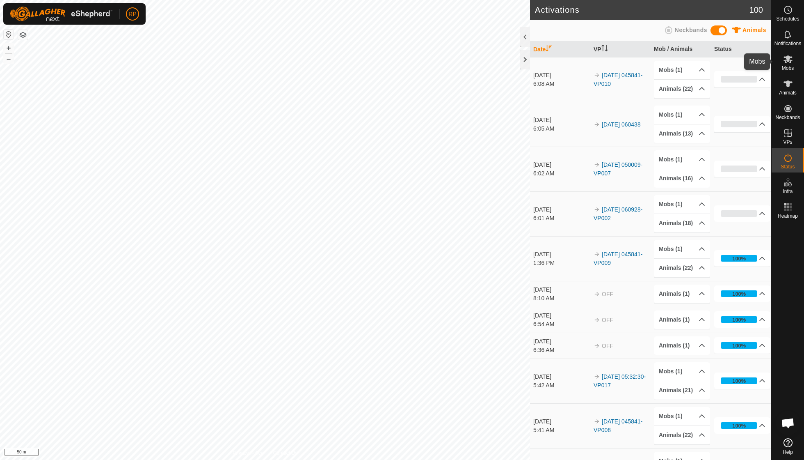
click at [790, 64] on es-mob-svg-icon at bounding box center [788, 59] width 15 height 13
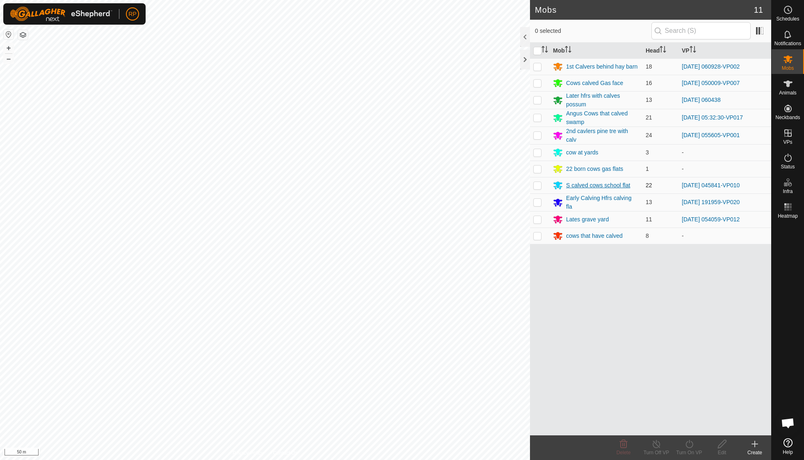
click at [612, 181] on div "S calved cows school flat" at bounding box center [598, 185] width 64 height 9
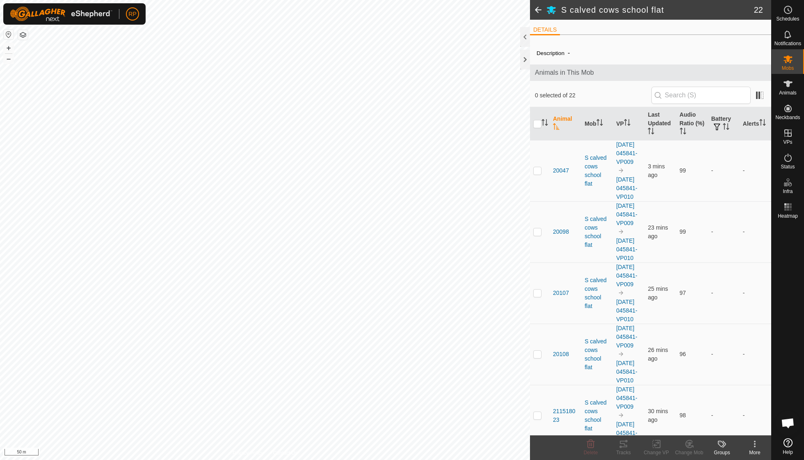
click at [755, 445] on icon at bounding box center [755, 446] width 2 height 2
click at [739, 427] on link "Edit Mob Detail" at bounding box center [730, 425] width 81 height 16
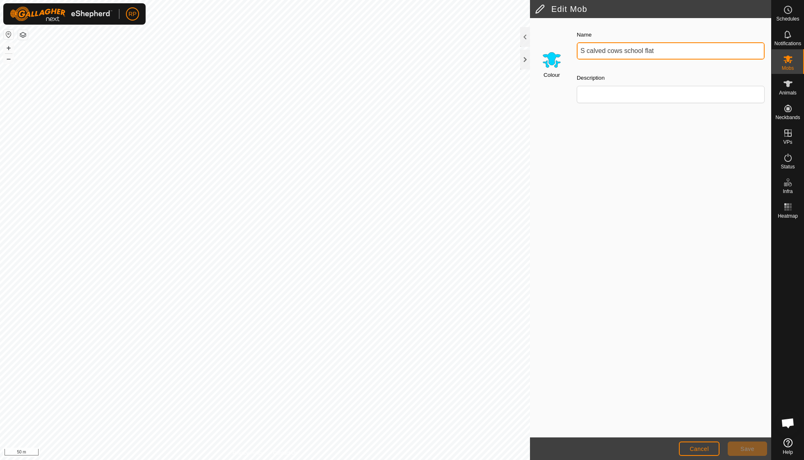
click at [660, 51] on input "S calved cows school flat" at bounding box center [671, 50] width 188 height 17
type input "S calved cows tank"
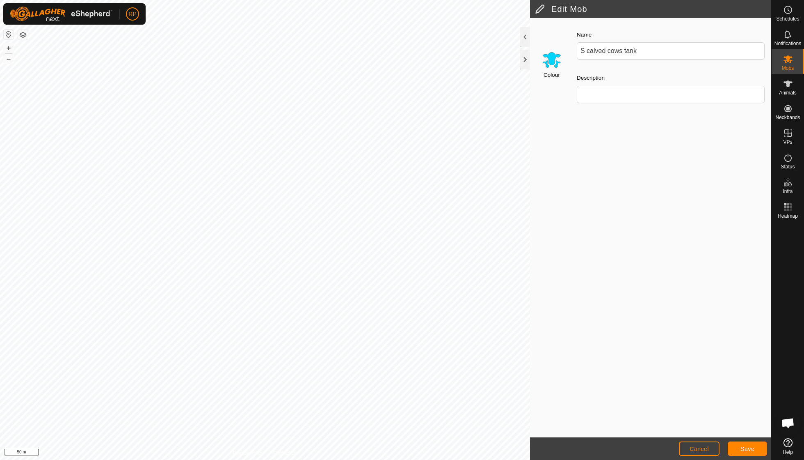
click at [744, 451] on span "Save" at bounding box center [748, 448] width 14 height 7
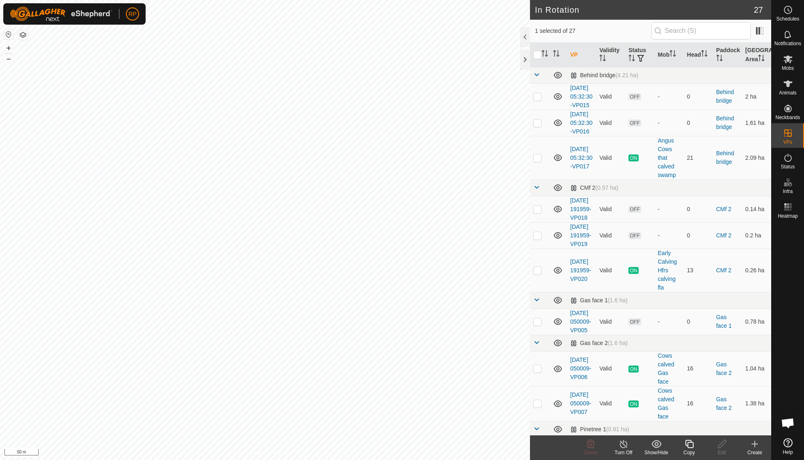
click at [691, 445] on icon at bounding box center [689, 444] width 10 height 10
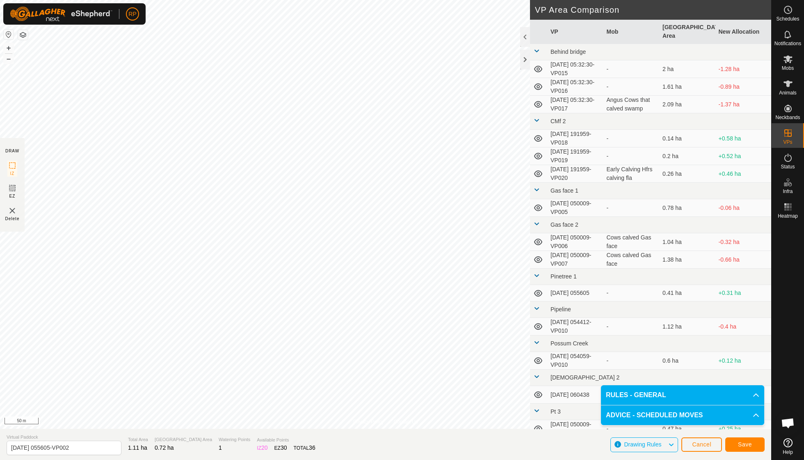
click at [741, 445] on span "Save" at bounding box center [745, 444] width 14 height 7
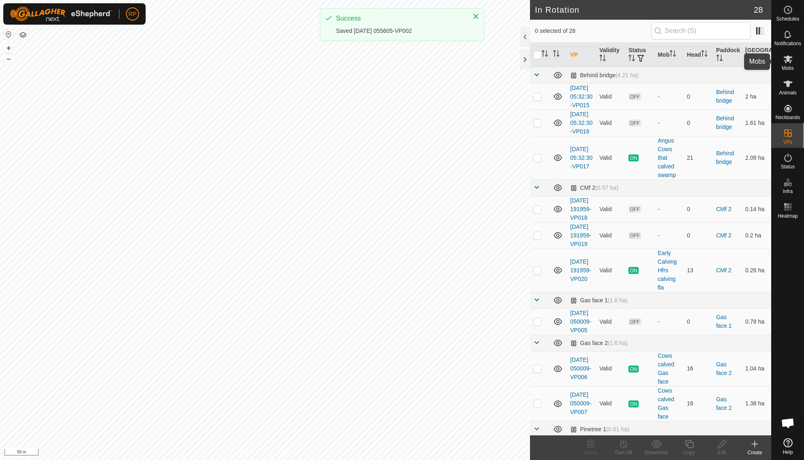
click at [788, 68] on span "Mobs" at bounding box center [788, 68] width 12 height 5
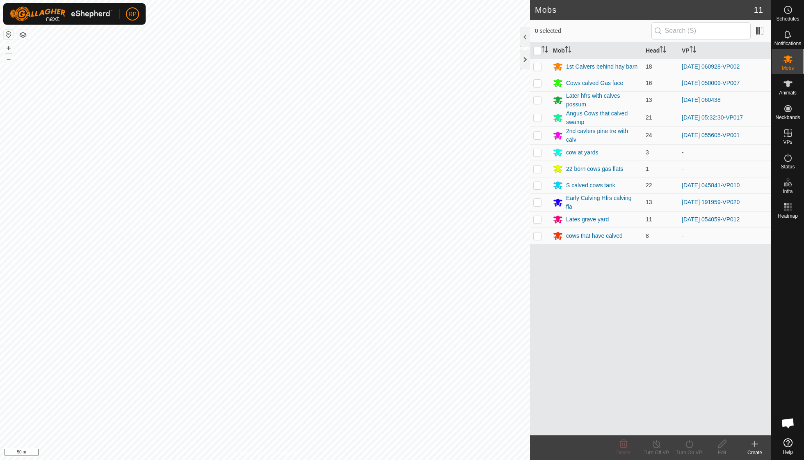
click at [542, 134] on td at bounding box center [540, 135] width 20 height 18
checkbox input "true"
click at [691, 445] on icon at bounding box center [689, 444] width 10 height 10
click at [690, 425] on link "Now" at bounding box center [713, 425] width 81 height 16
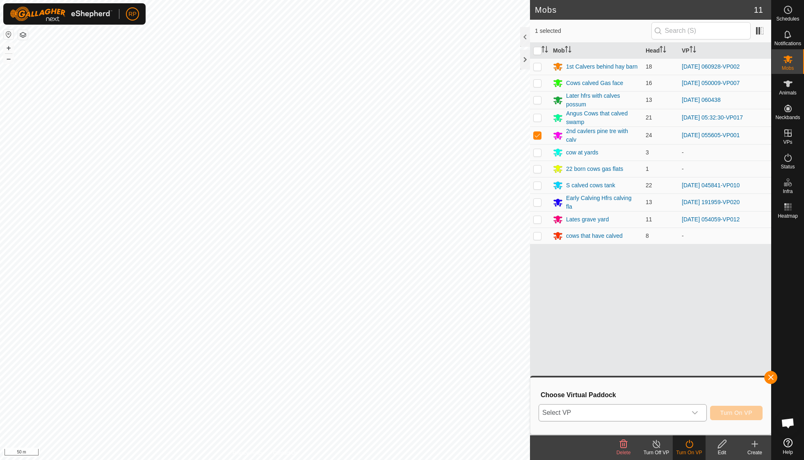
click at [694, 413] on icon "dropdown trigger" at bounding box center [695, 412] width 6 height 3
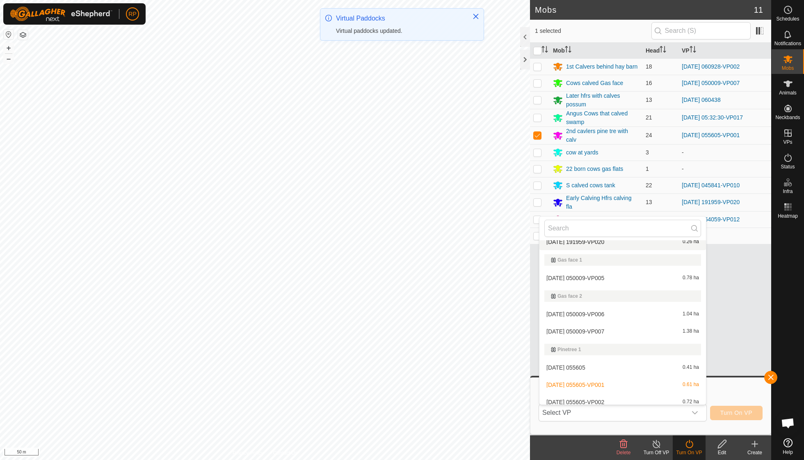
scroll to position [172, 0]
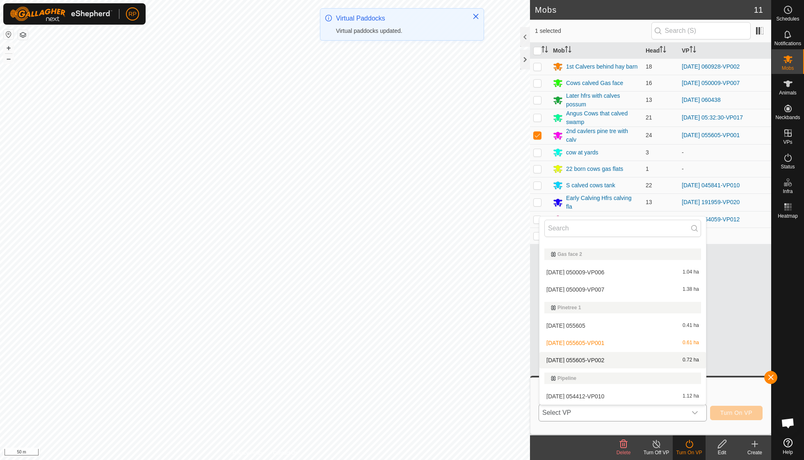
click at [612, 355] on div "2025-10-01 055605-VP002 0.72 ha" at bounding box center [623, 360] width 157 height 10
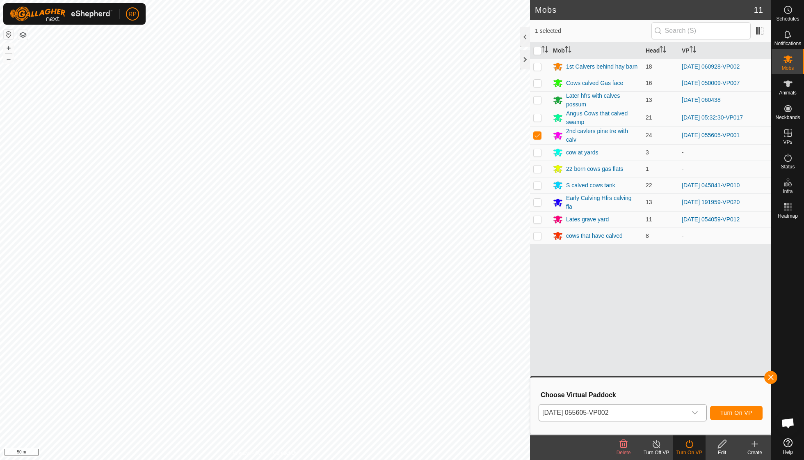
click at [724, 417] on button "Turn On VP" at bounding box center [736, 412] width 53 height 14
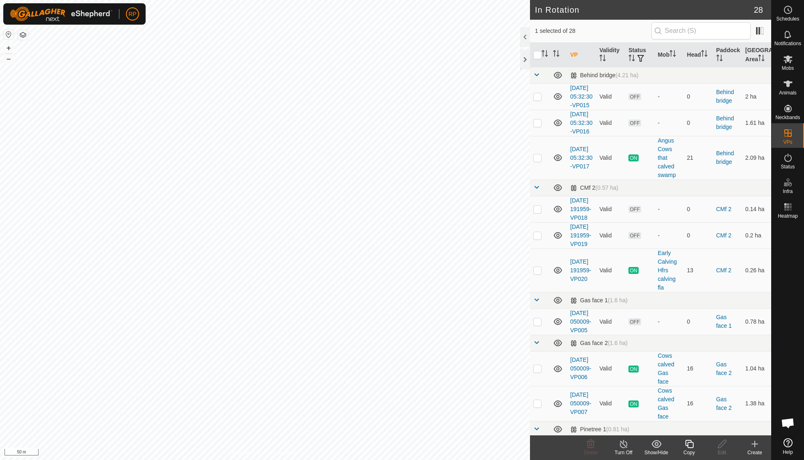
click at [690, 446] on icon at bounding box center [689, 444] width 10 height 10
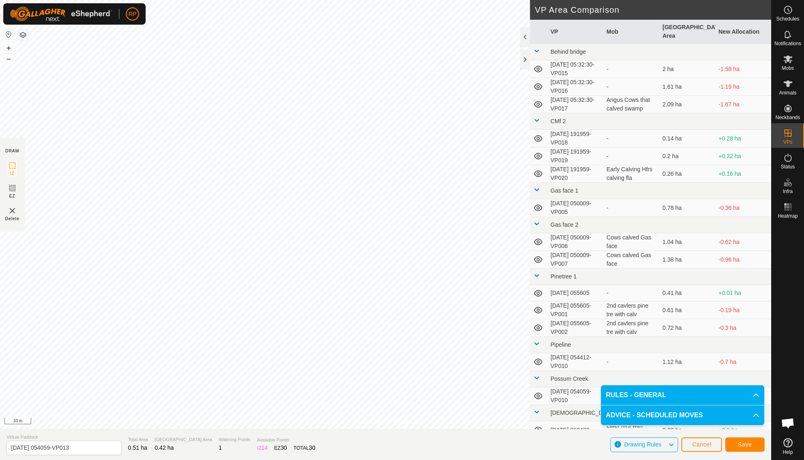
click at [744, 439] on button "Save" at bounding box center [745, 444] width 39 height 14
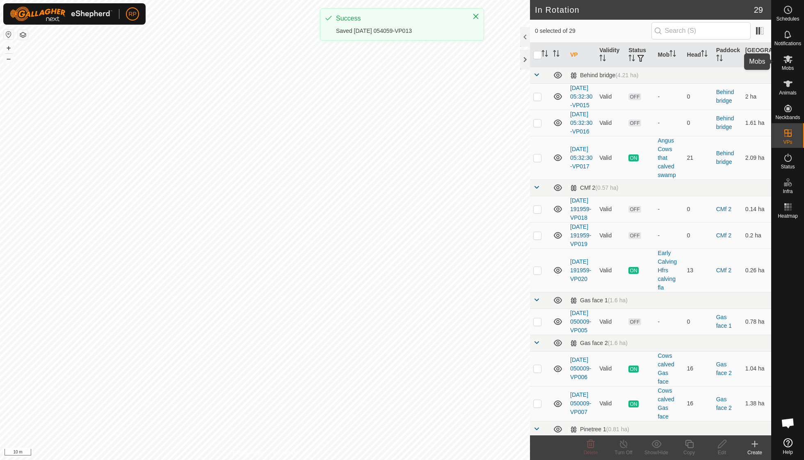
click at [790, 66] on span "Mobs" at bounding box center [788, 68] width 12 height 5
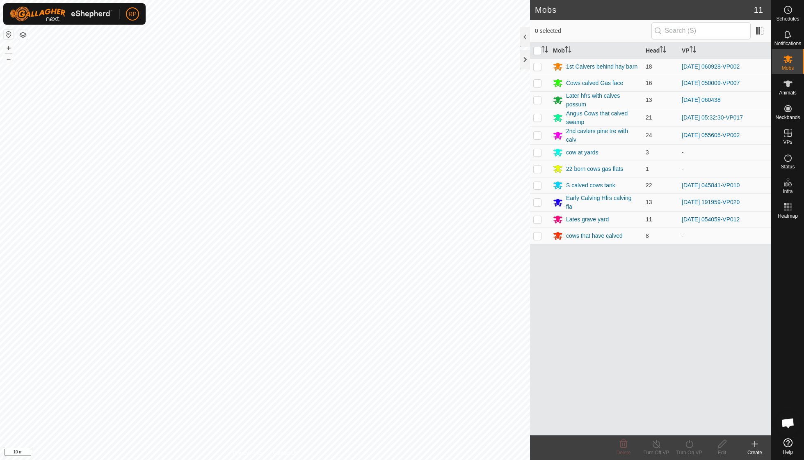
click at [539, 216] on p-checkbox at bounding box center [537, 219] width 8 height 7
checkbox input "true"
click at [689, 446] on icon at bounding box center [689, 444] width 10 height 10
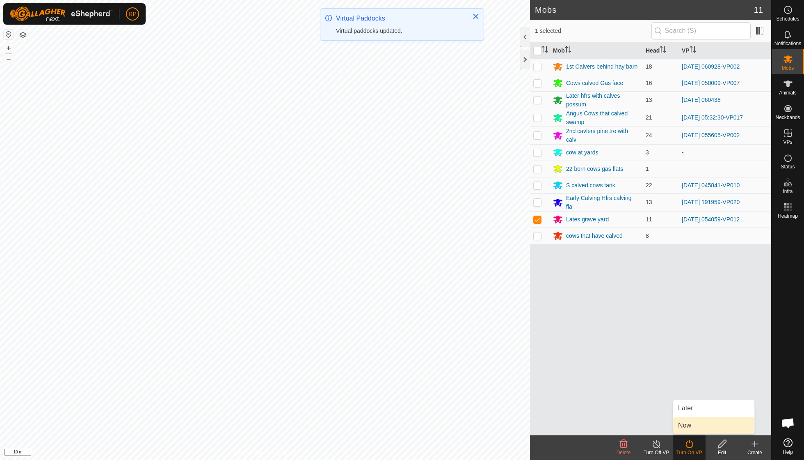
click at [688, 427] on link "Now" at bounding box center [713, 425] width 81 height 16
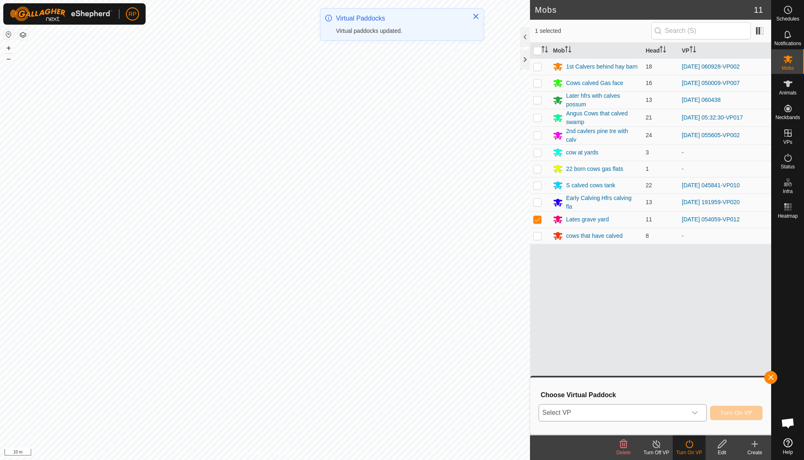
click at [696, 412] on icon "dropdown trigger" at bounding box center [695, 412] width 7 height 7
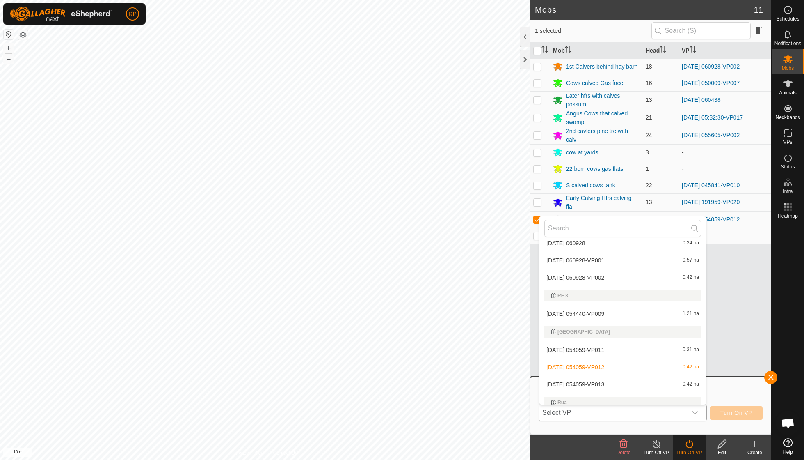
scroll to position [471, 0]
click at [604, 380] on span "[DATE] 054059-VP013" at bounding box center [576, 383] width 58 height 6
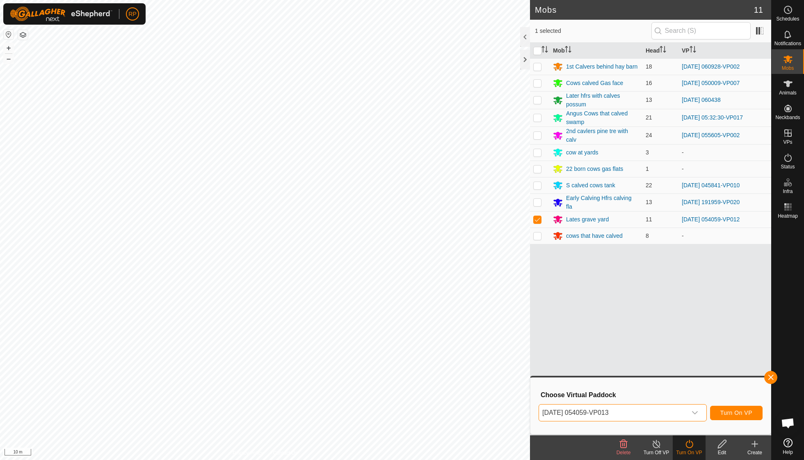
click at [726, 412] on span "Turn On VP" at bounding box center [737, 412] width 32 height 7
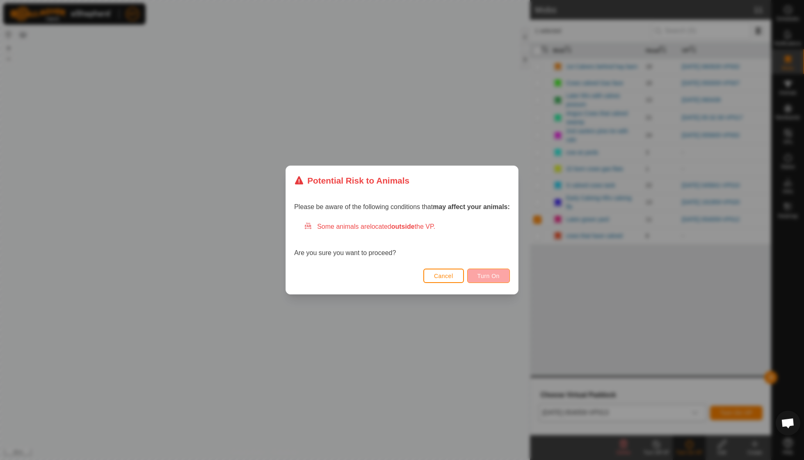
click at [483, 275] on span "Turn On" at bounding box center [489, 275] width 22 height 7
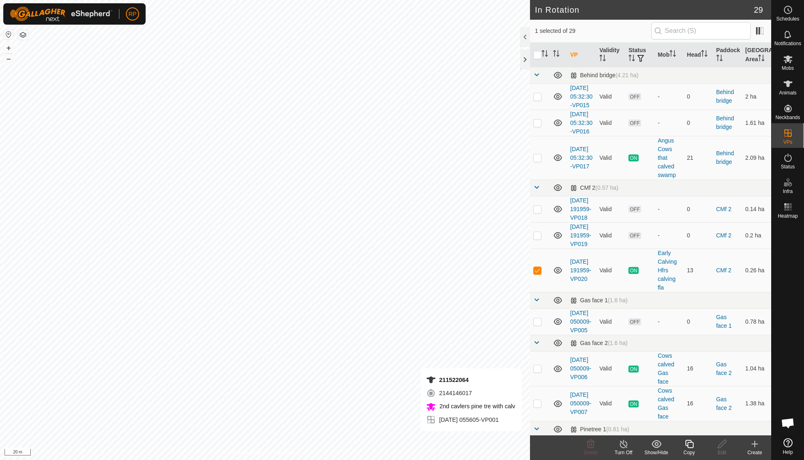
click at [690, 442] on icon at bounding box center [689, 444] width 10 height 10
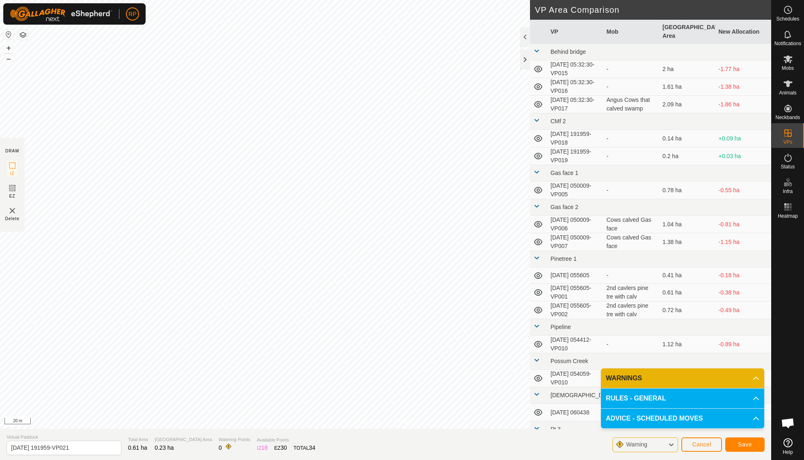
click at [744, 442] on span "Save" at bounding box center [745, 444] width 14 height 7
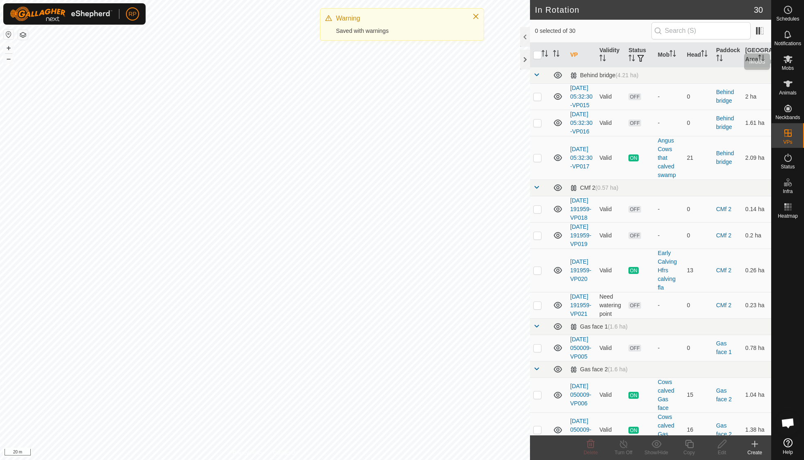
click at [784, 66] on span "Mobs" at bounding box center [788, 68] width 12 height 5
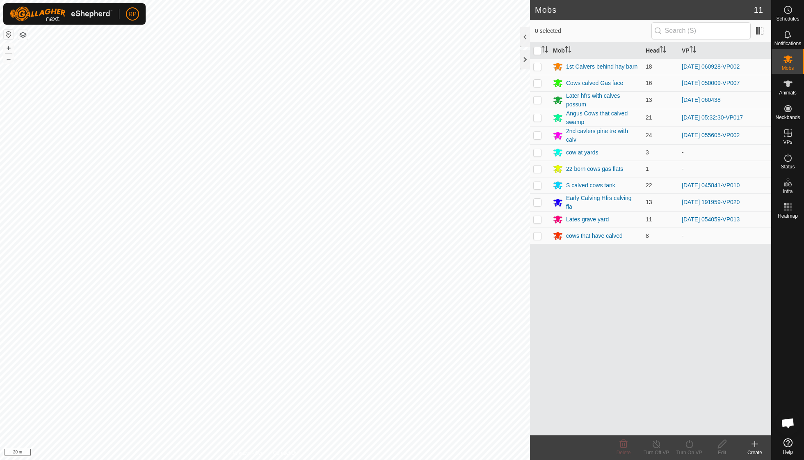
click at [537, 199] on p-checkbox at bounding box center [537, 202] width 8 height 7
checkbox input "true"
click at [694, 444] on icon at bounding box center [689, 444] width 10 height 10
click at [688, 426] on link "Now" at bounding box center [713, 425] width 81 height 16
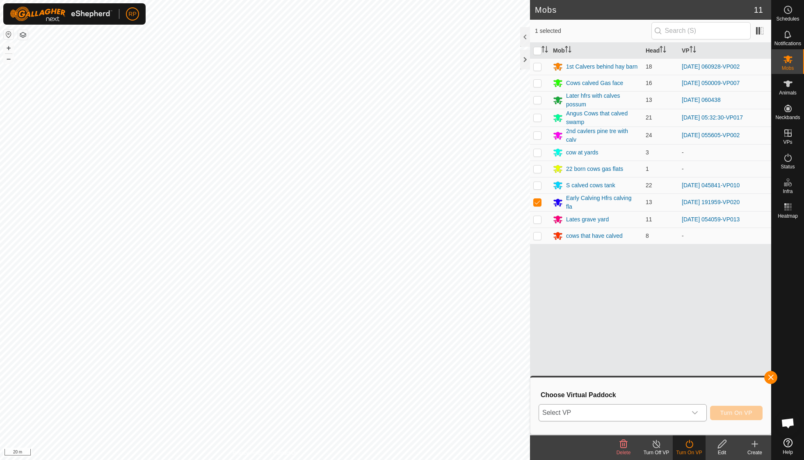
click at [692, 412] on icon "dropdown trigger" at bounding box center [695, 412] width 7 height 7
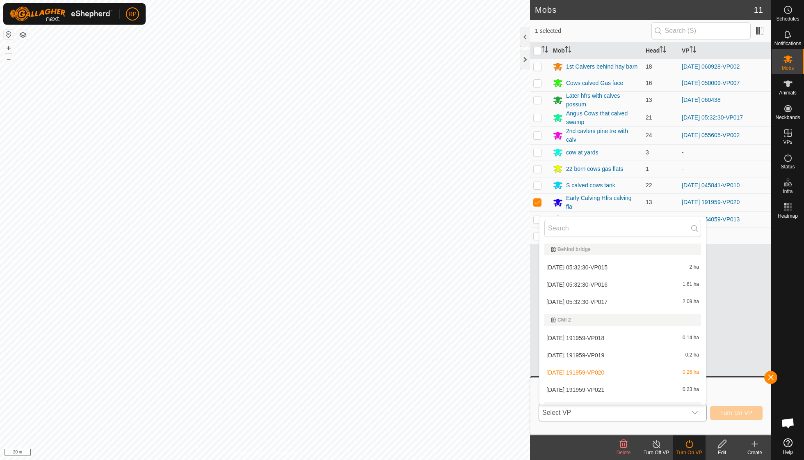
click at [619, 390] on li "2025-09-14 191959-VP021 0.23 ha" at bounding box center [623, 389] width 167 height 16
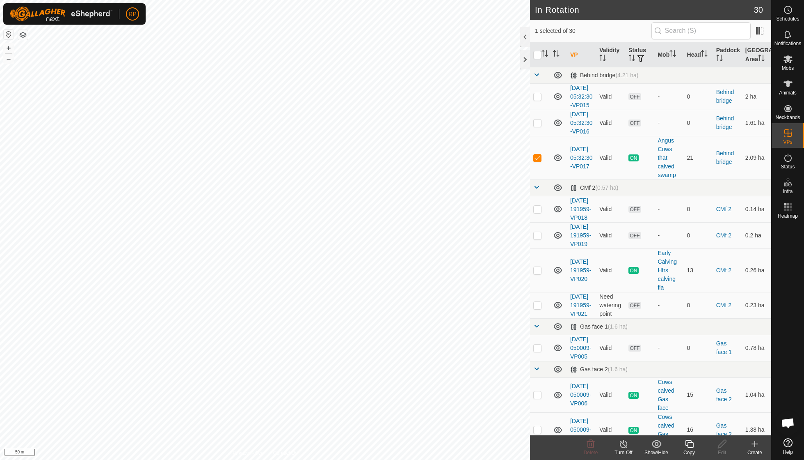
click at [691, 441] on icon at bounding box center [689, 444] width 8 height 8
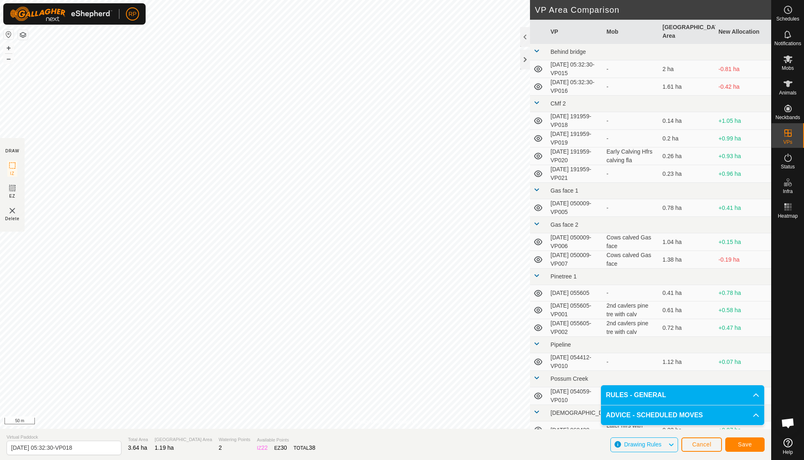
click at [751, 442] on span "Save" at bounding box center [745, 444] width 14 height 7
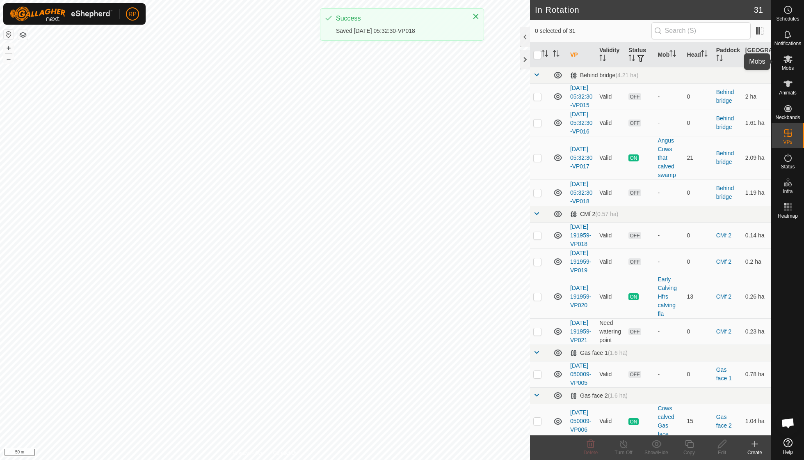
click at [782, 64] on es-mob-svg-icon at bounding box center [788, 59] width 15 height 13
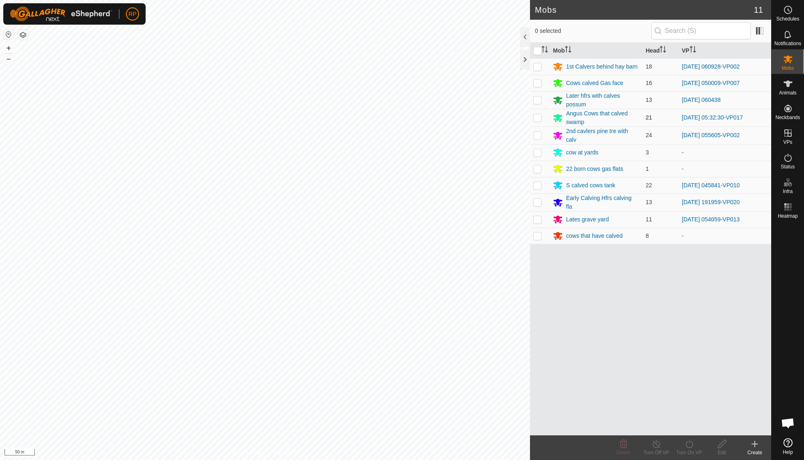
click at [536, 115] on p-checkbox at bounding box center [537, 117] width 8 height 7
checkbox input "true"
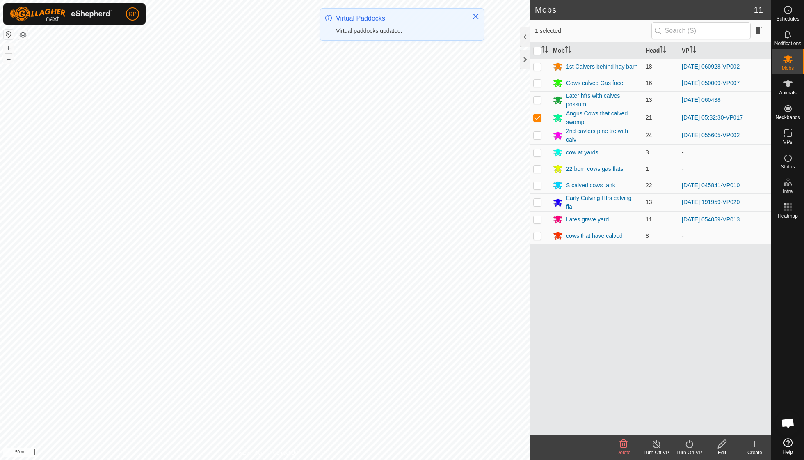
click at [688, 448] on icon at bounding box center [689, 444] width 10 height 10
click at [684, 421] on link "Now" at bounding box center [713, 425] width 81 height 16
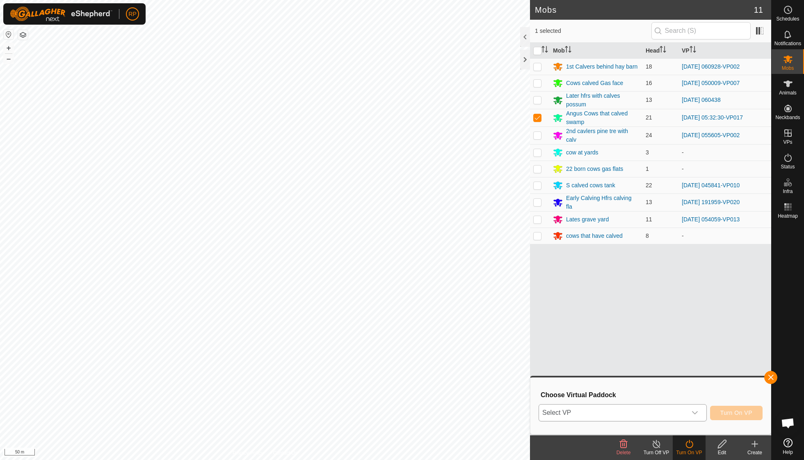
click at [695, 411] on icon "dropdown trigger" at bounding box center [695, 412] width 7 height 7
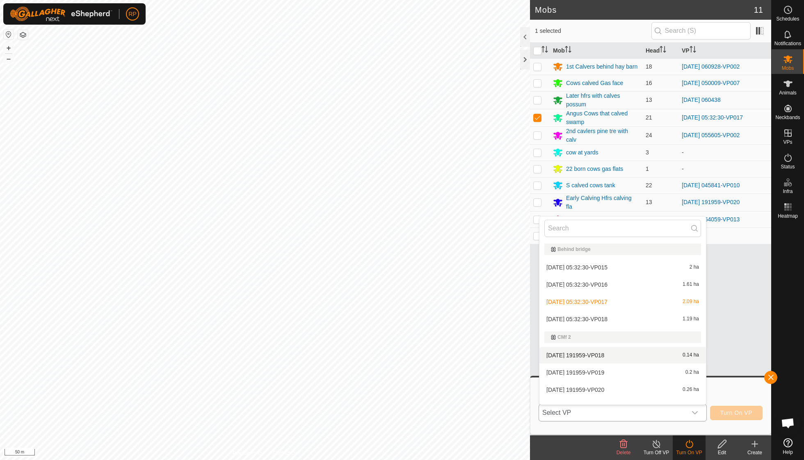
scroll to position [9, 0]
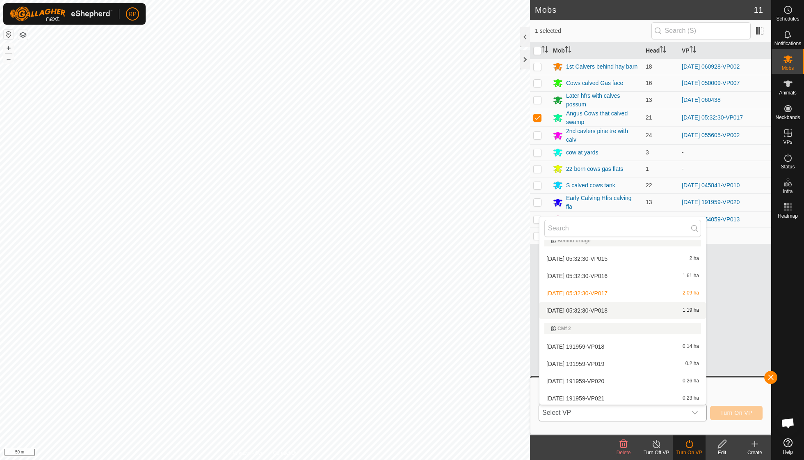
click at [602, 311] on span "[DATE] 05:32:30-VP018" at bounding box center [577, 310] width 61 height 6
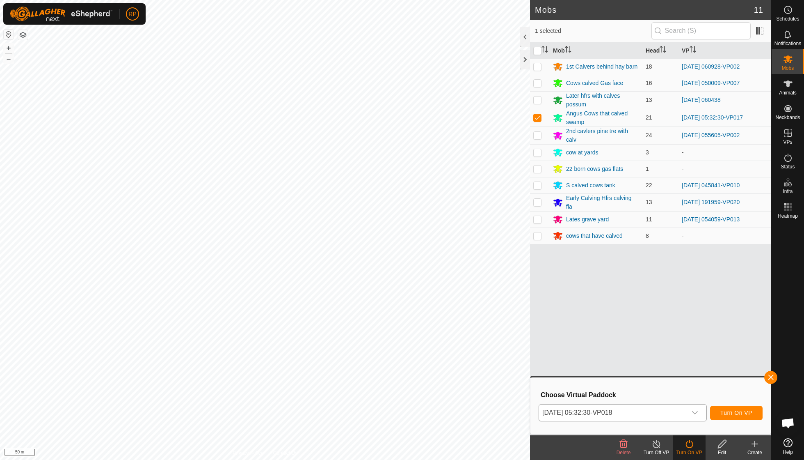
click at [730, 412] on span "Turn On VP" at bounding box center [737, 412] width 32 height 7
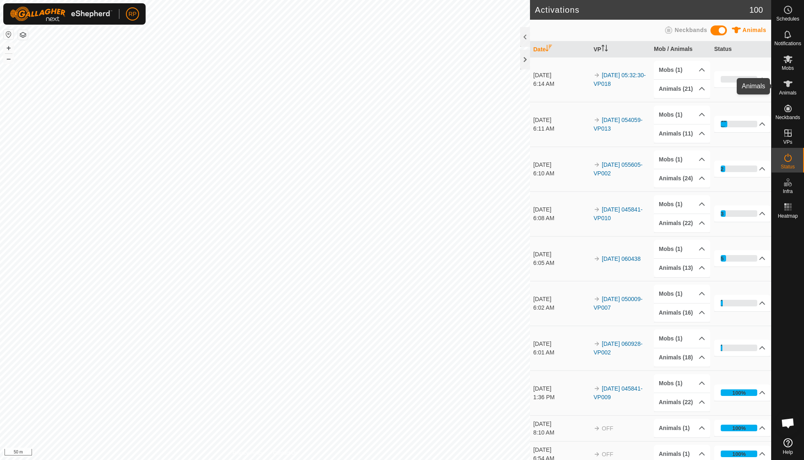
click at [785, 86] on icon at bounding box center [788, 84] width 10 height 10
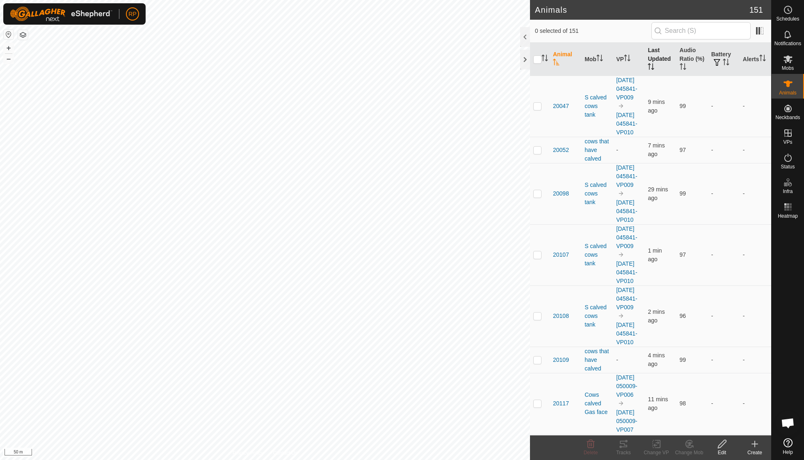
click at [654, 61] on th "Last Updated" at bounding box center [661, 59] width 32 height 33
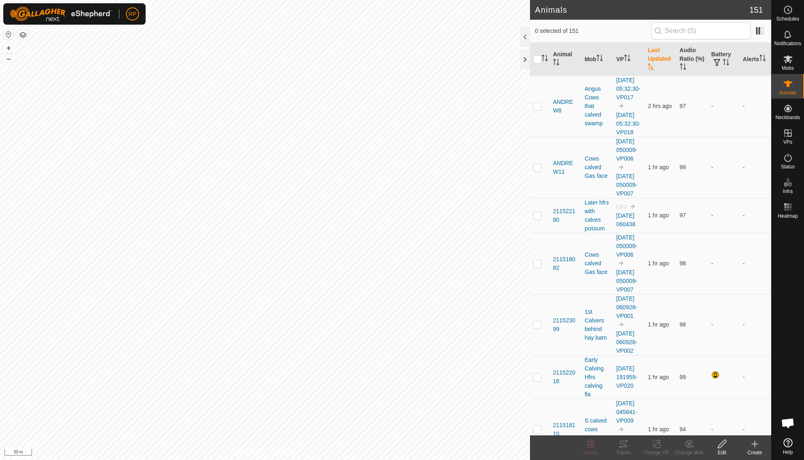
click at [654, 61] on th "Last Updated" at bounding box center [661, 59] width 32 height 33
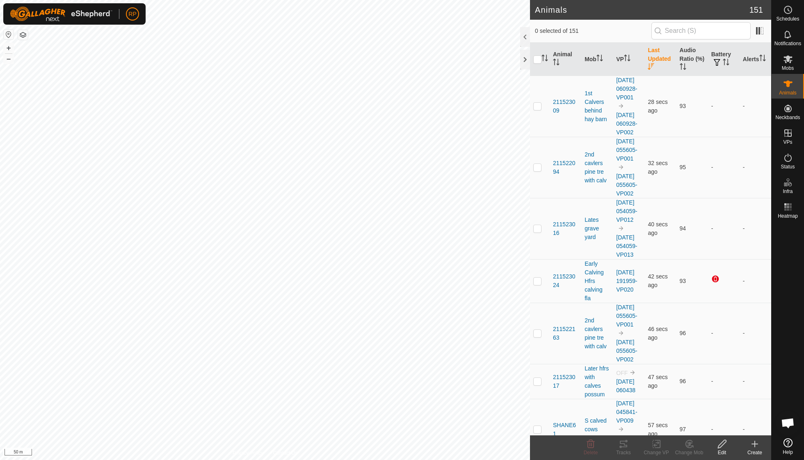
click at [654, 61] on th "Last Updated" at bounding box center [661, 59] width 32 height 33
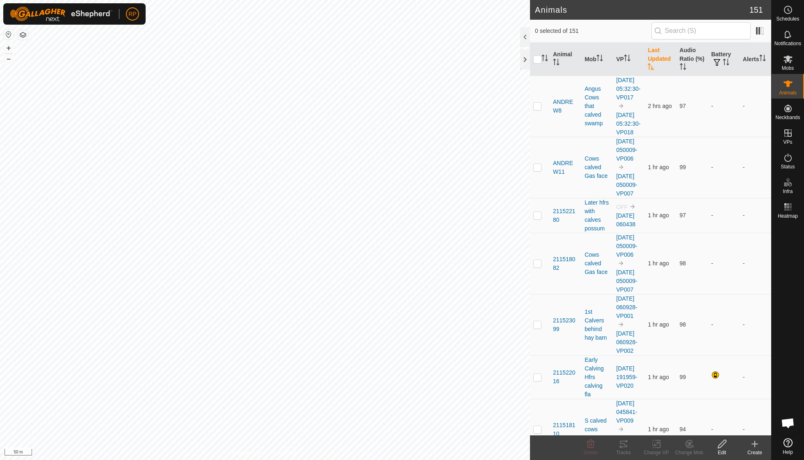
click at [654, 61] on th "Last Updated" at bounding box center [661, 59] width 32 height 33
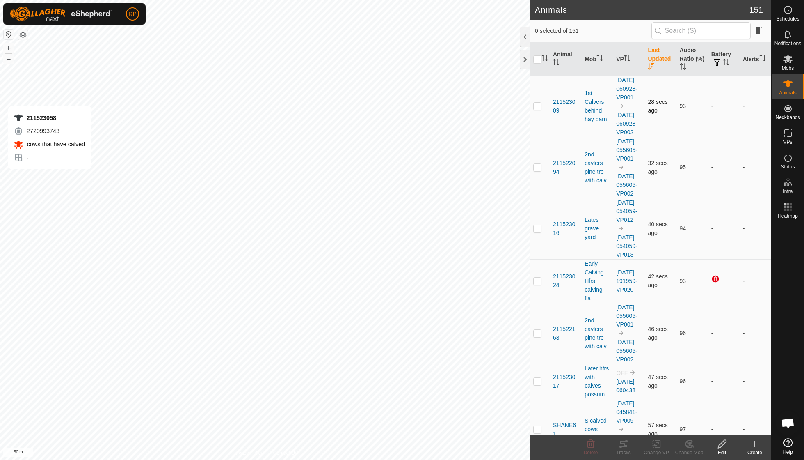
checkbox input "true"
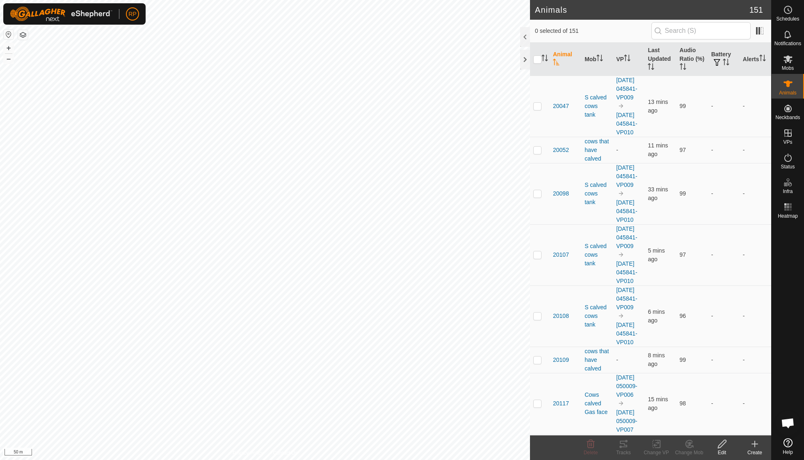
scroll to position [71, 0]
click at [785, 62] on icon at bounding box center [788, 59] width 10 height 10
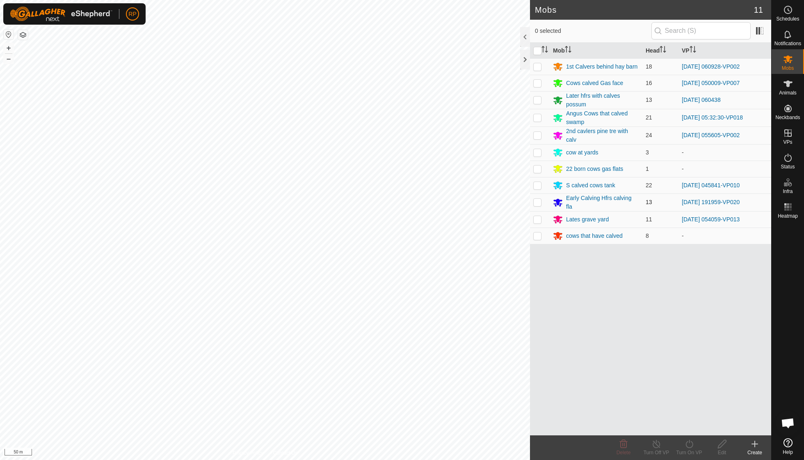
click at [539, 199] on p-checkbox at bounding box center [537, 202] width 8 height 7
checkbox input "true"
click at [691, 448] on icon at bounding box center [689, 444] width 10 height 10
click at [691, 426] on link "Now" at bounding box center [713, 425] width 81 height 16
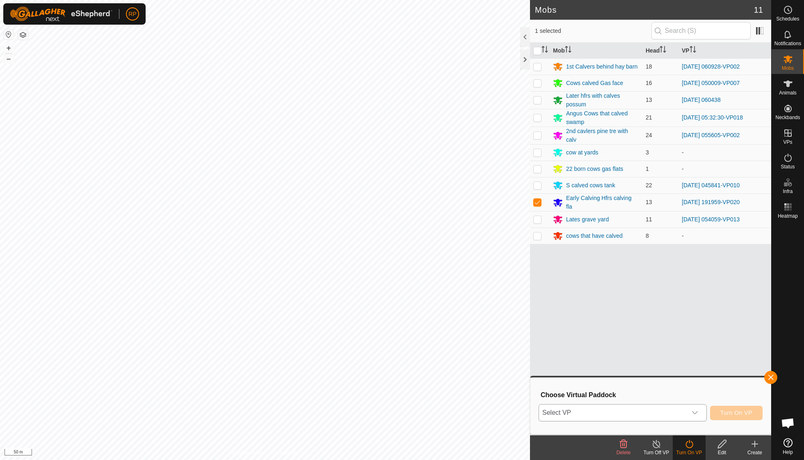
click at [698, 411] on div "dropdown trigger" at bounding box center [695, 412] width 16 height 16
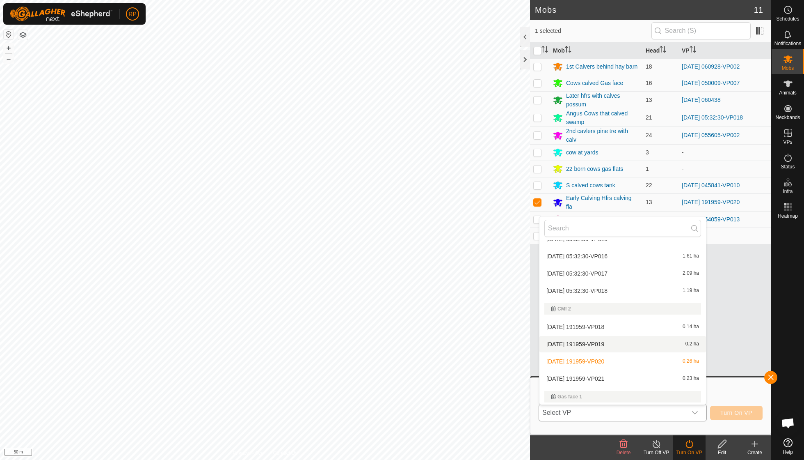
scroll to position [32, 0]
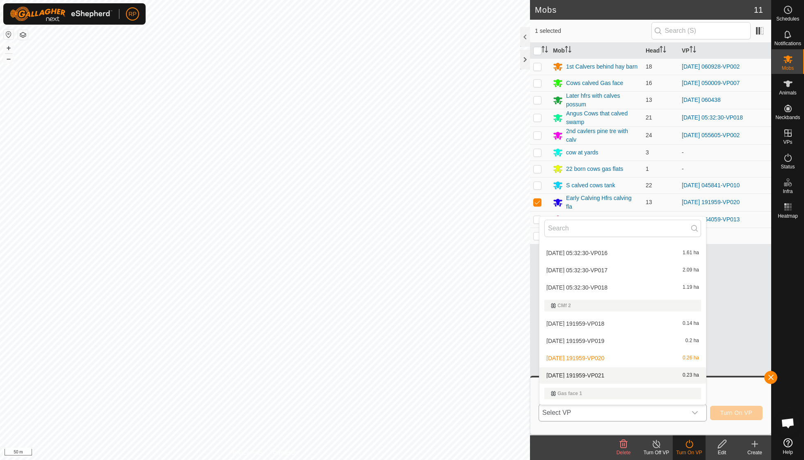
click at [616, 371] on li "2025-09-14 191959-VP021 0.23 ha" at bounding box center [623, 375] width 167 height 16
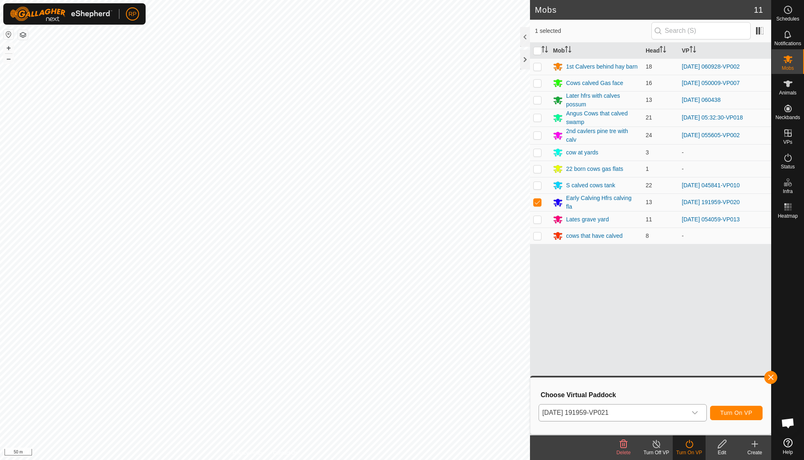
click at [726, 414] on span "Turn On VP" at bounding box center [737, 412] width 32 height 7
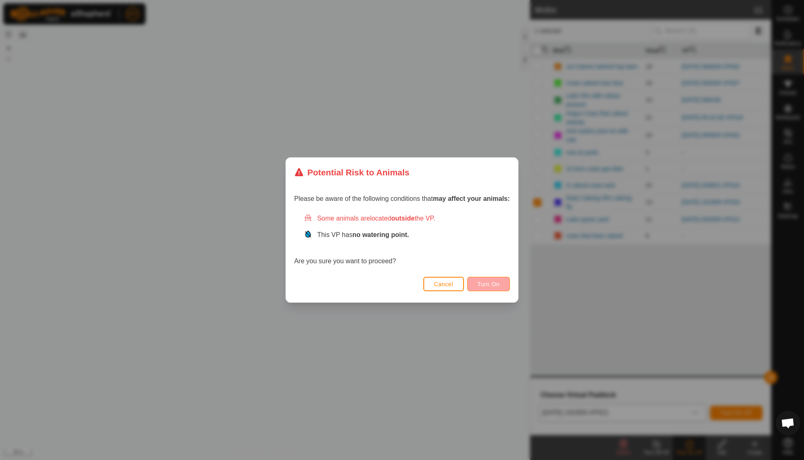
click at [483, 281] on span "Turn On" at bounding box center [489, 284] width 22 height 7
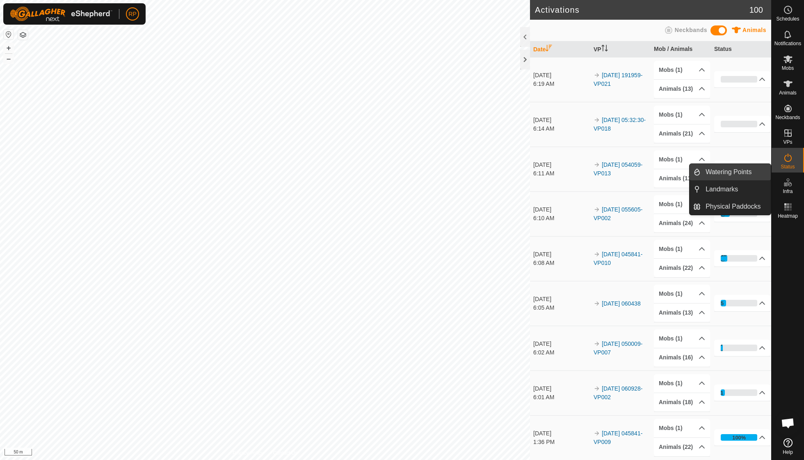
click at [740, 174] on link "Watering Points" at bounding box center [736, 172] width 70 height 16
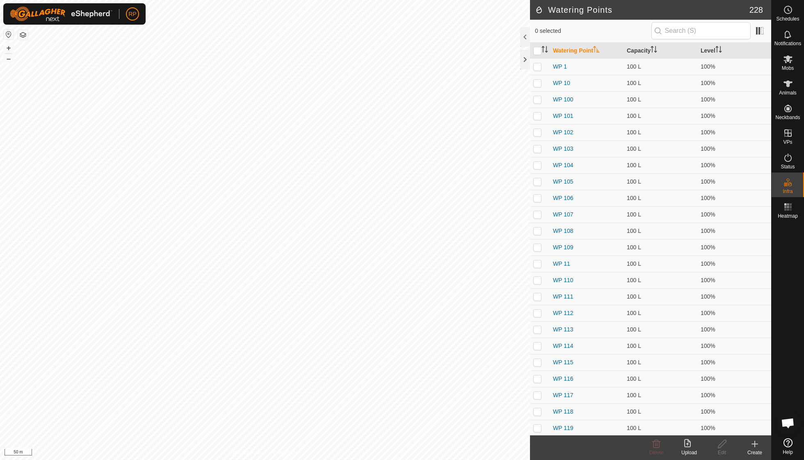
click at [755, 450] on div "Create" at bounding box center [755, 452] width 33 height 7
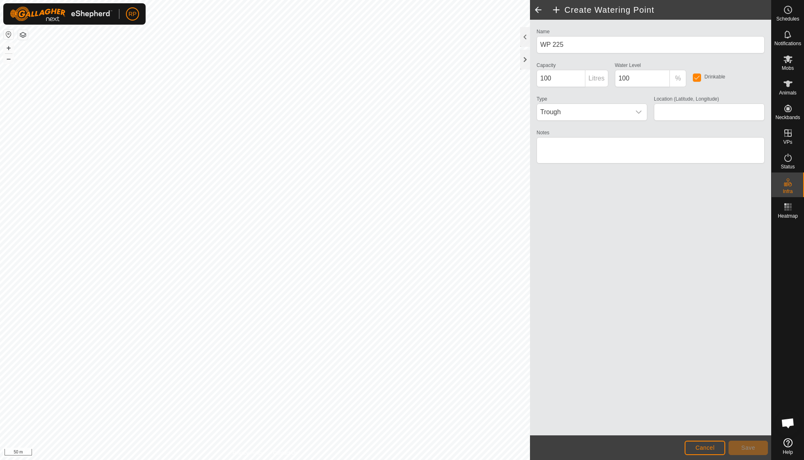
type input "-38.572283, 174.857623"
click at [747, 443] on button "Save" at bounding box center [748, 447] width 39 height 14
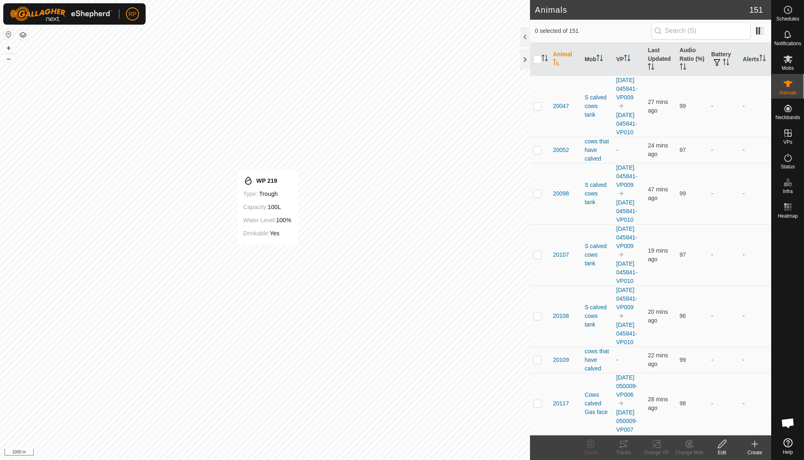
scroll to position [71, 0]
click at [386, 60] on th "Last Updated" at bounding box center [661, 59] width 32 height 33
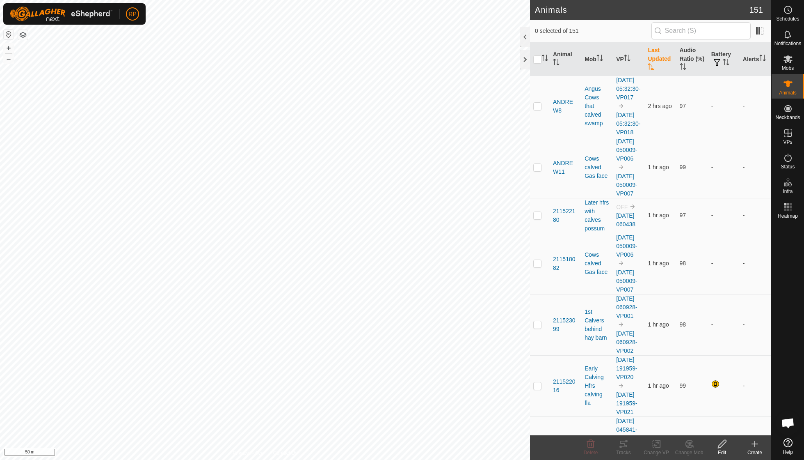
click at [386, 63] on th "Last Updated" at bounding box center [661, 59] width 32 height 33
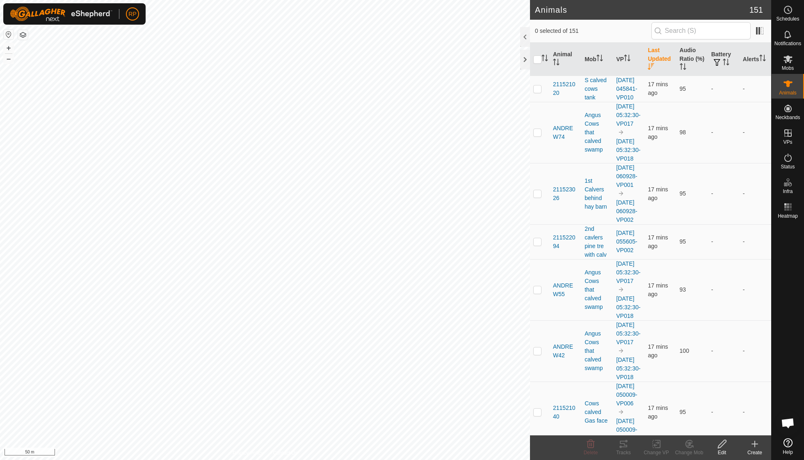
click at [386, 62] on th "Last Updated" at bounding box center [661, 59] width 32 height 33
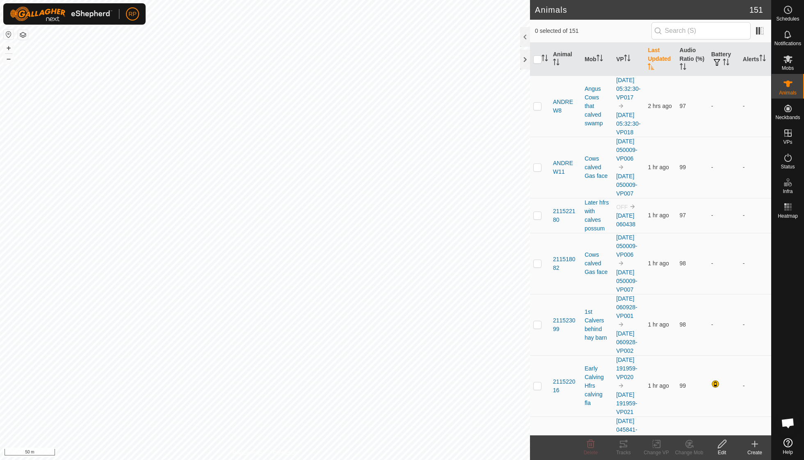
click at [386, 60] on th "Last Updated" at bounding box center [661, 59] width 32 height 33
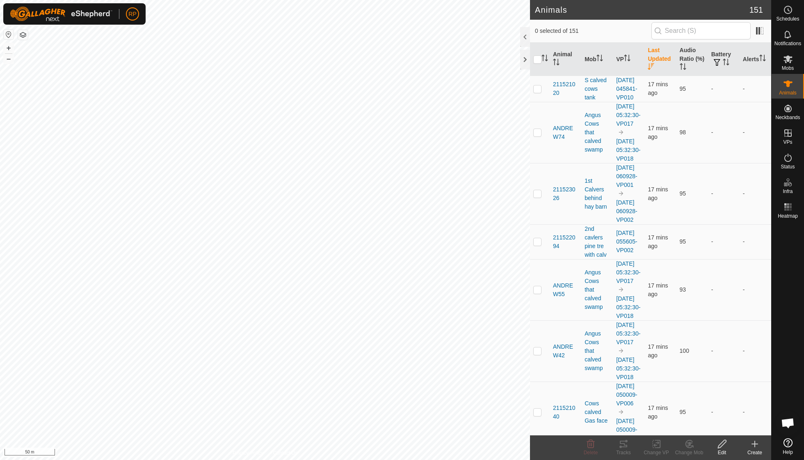
click at [386, 57] on th "Last Updated" at bounding box center [661, 59] width 32 height 33
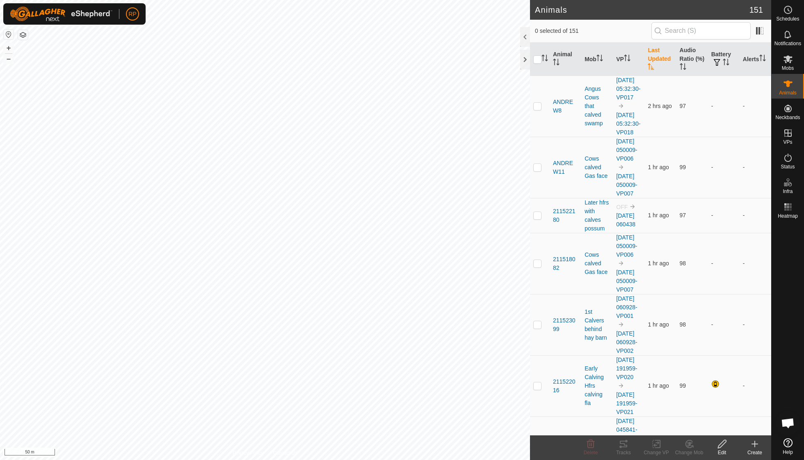
click at [386, 57] on th "Last Updated" at bounding box center [661, 59] width 32 height 33
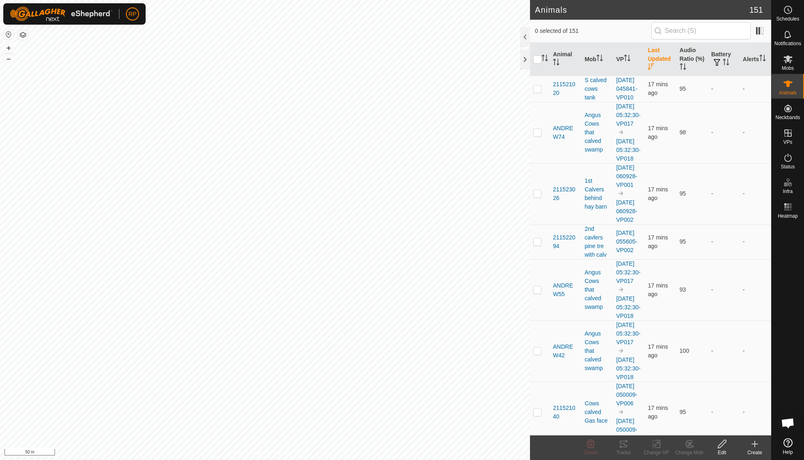
click at [386, 58] on th "Last Updated" at bounding box center [661, 59] width 32 height 33
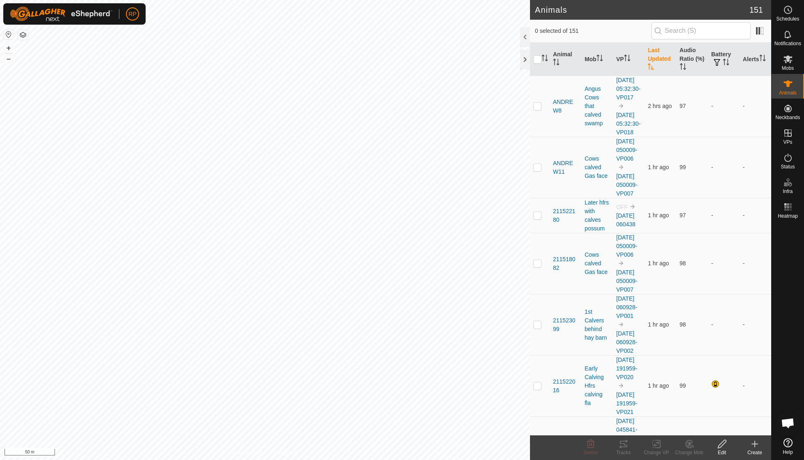
click at [386, 58] on th "Last Updated" at bounding box center [661, 59] width 32 height 33
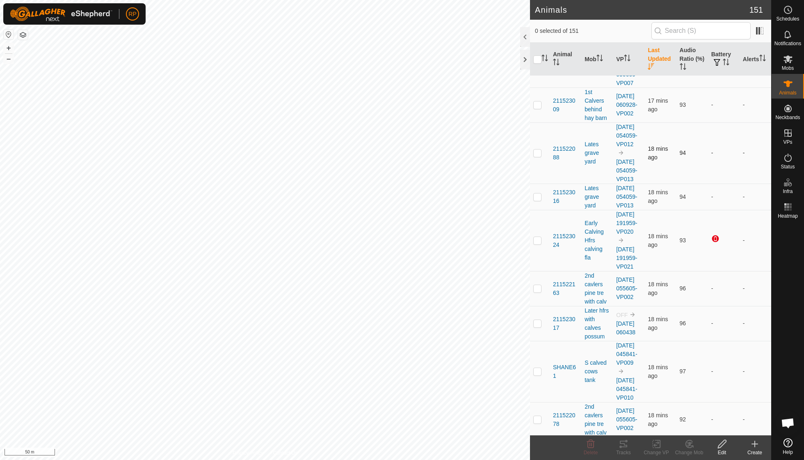
scroll to position [355, 0]
checkbox input "false"
click at [386, 57] on th "VP" at bounding box center [629, 59] width 32 height 33
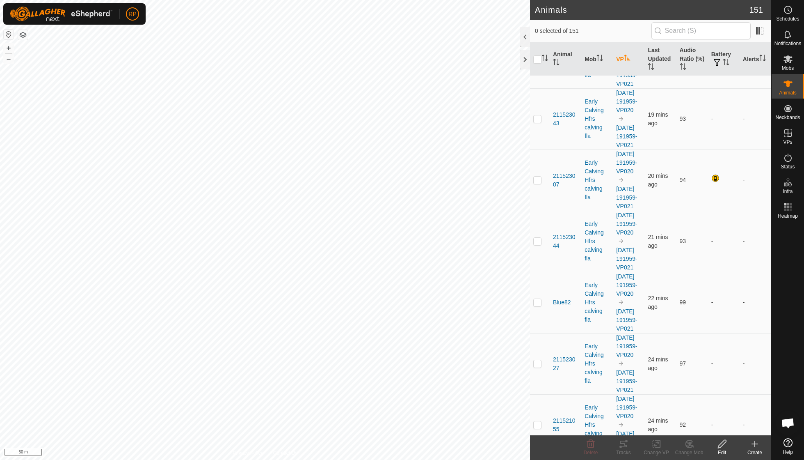
scroll to position [0, 0]
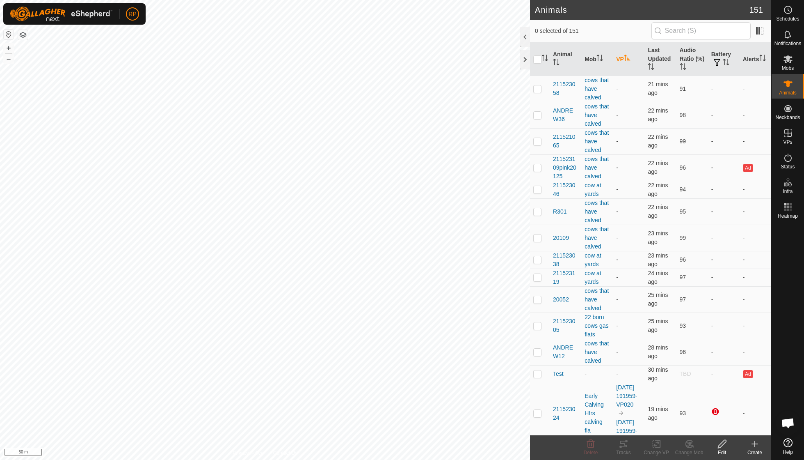
click at [386, 57] on icon "Activate to sort" at bounding box center [627, 58] width 7 height 7
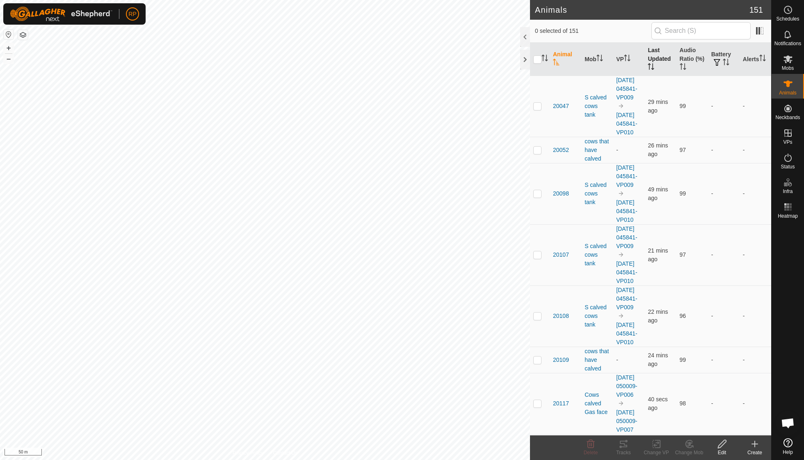
scroll to position [71, 0]
click at [655, 64] on th "Last Updated" at bounding box center [661, 59] width 32 height 33
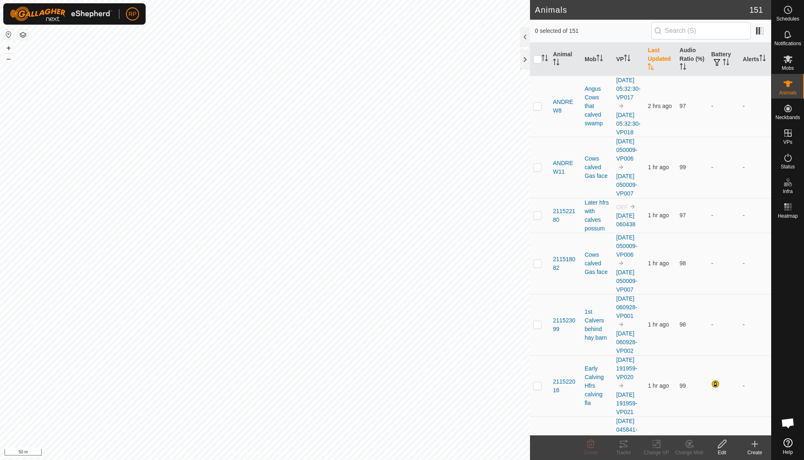
click at [655, 64] on th "Last Updated" at bounding box center [661, 59] width 32 height 33
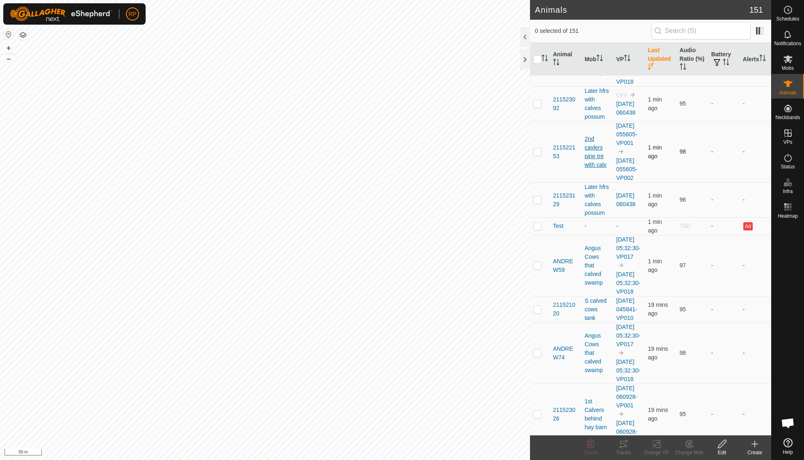
scroll to position [277, 0]
